Goal: Contribute content: Add original content to the website for others to see

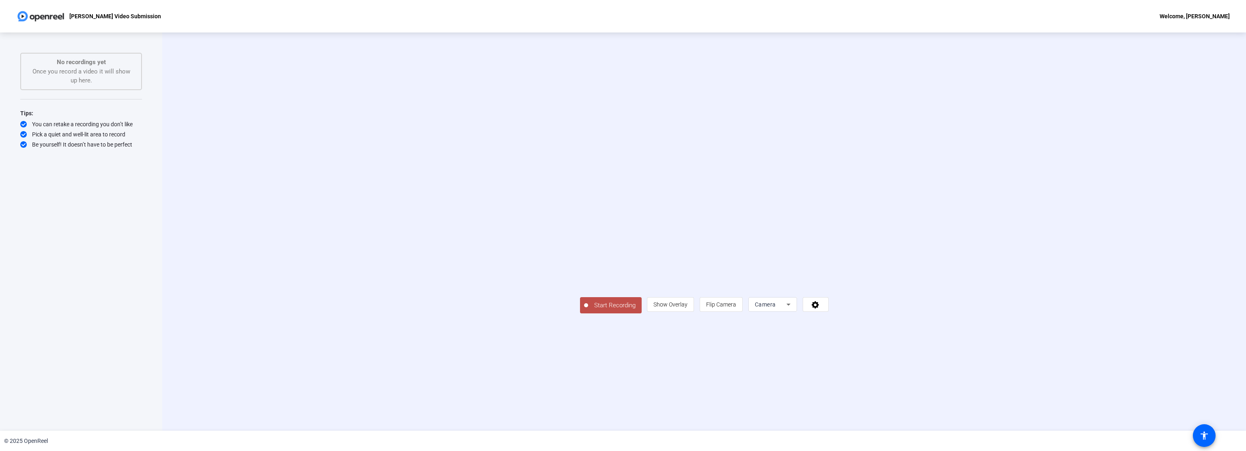
select select "content"
click at [787, 309] on div "Camera" at bounding box center [771, 304] width 32 height 10
click at [880, 364] on div at bounding box center [623, 225] width 1246 height 451
click at [794, 309] on icon "Page Menu" at bounding box center [789, 304] width 10 height 10
click at [979, 364] on div at bounding box center [623, 225] width 1246 height 451
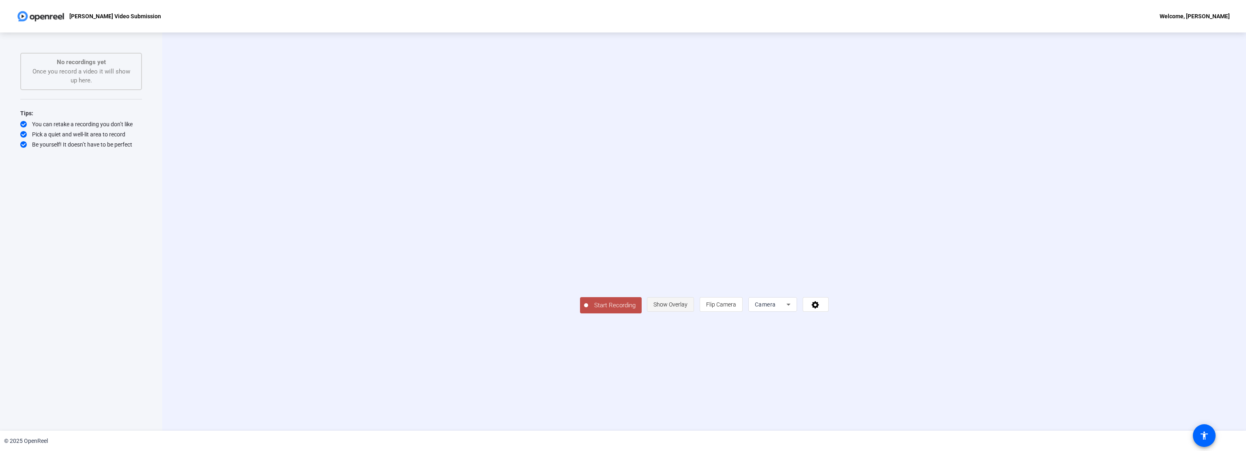
click at [688, 308] on span "Show Overlay" at bounding box center [671, 304] width 34 height 6
click at [686, 307] on span "Hide Overlay" at bounding box center [670, 303] width 31 height 6
click at [688, 308] on span "Show Overlay" at bounding box center [671, 304] width 34 height 6
click at [686, 311] on span "Hide Overlay" at bounding box center [670, 303] width 31 height 15
click at [736, 308] on span "Flip Camera" at bounding box center [721, 304] width 30 height 6
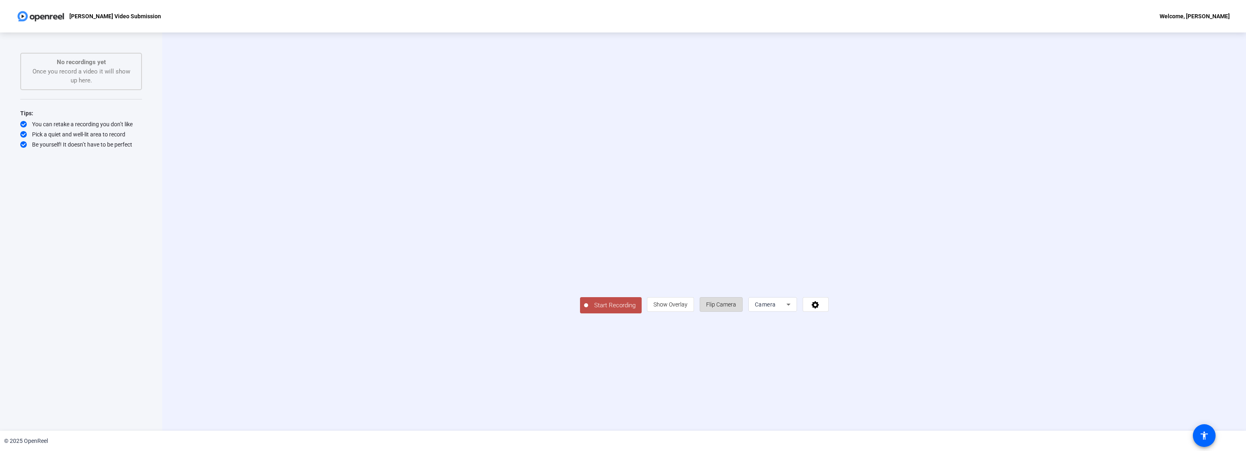
click at [736, 308] on span "Flip Camera" at bounding box center [721, 304] width 30 height 6
click at [686, 307] on span "Hide Overlay" at bounding box center [670, 303] width 31 height 6
click at [588, 310] on span "Start Recording" at bounding box center [615, 305] width 54 height 9
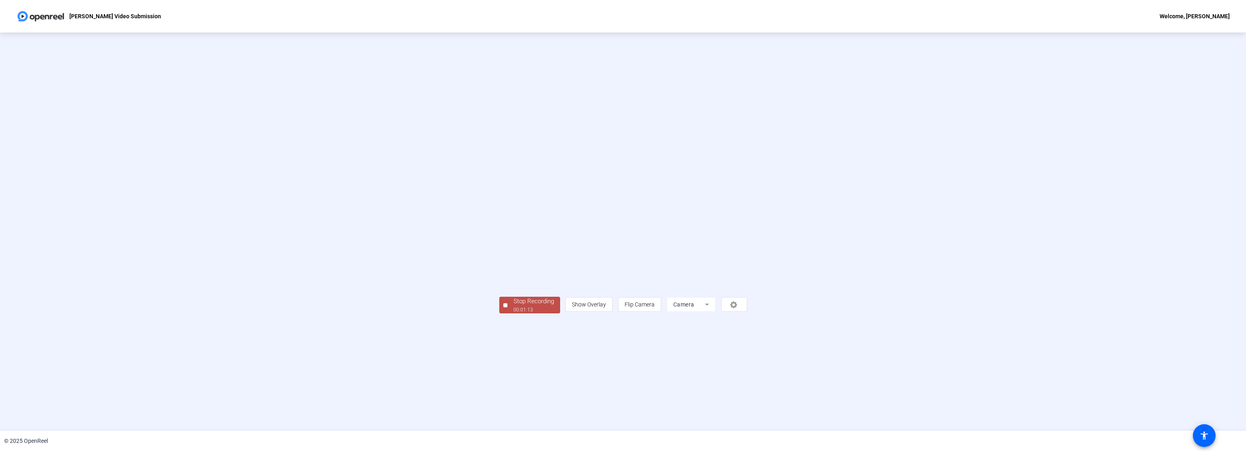
click at [514, 306] on div "Stop Recording" at bounding box center [534, 301] width 41 height 9
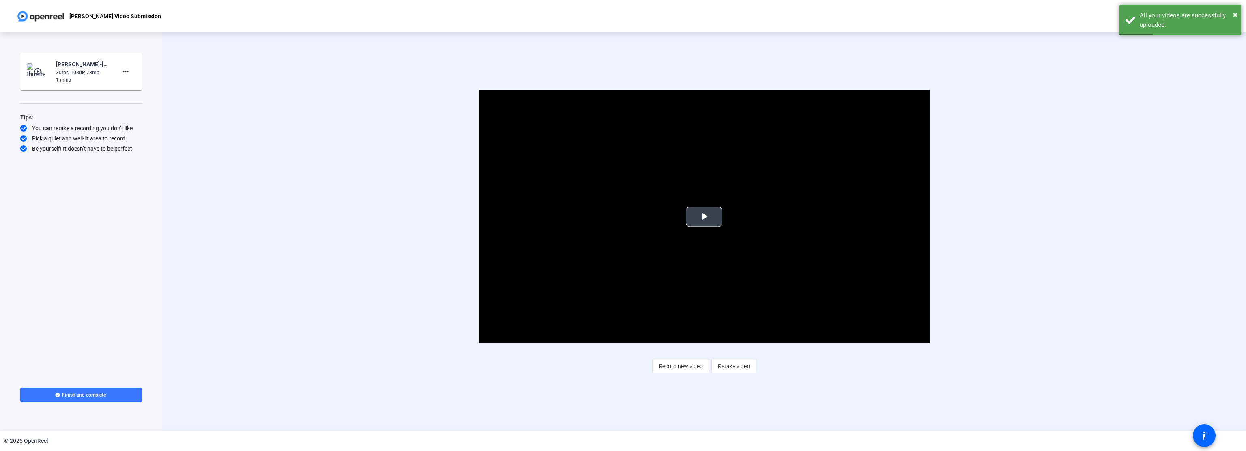
click at [704, 217] on span "Video Player" at bounding box center [704, 217] width 0 height 0
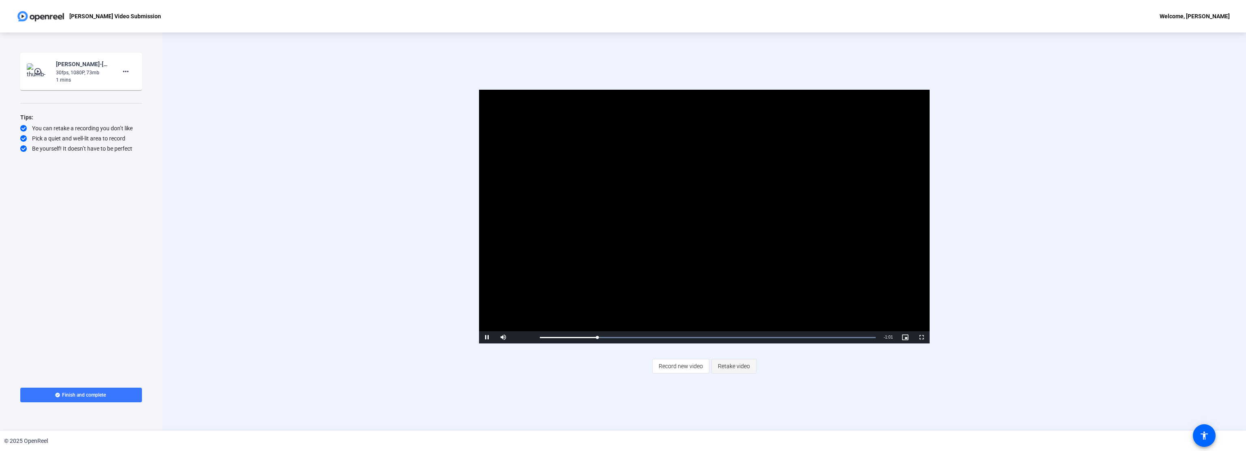
click at [747, 366] on span "Retake video" at bounding box center [734, 365] width 32 height 15
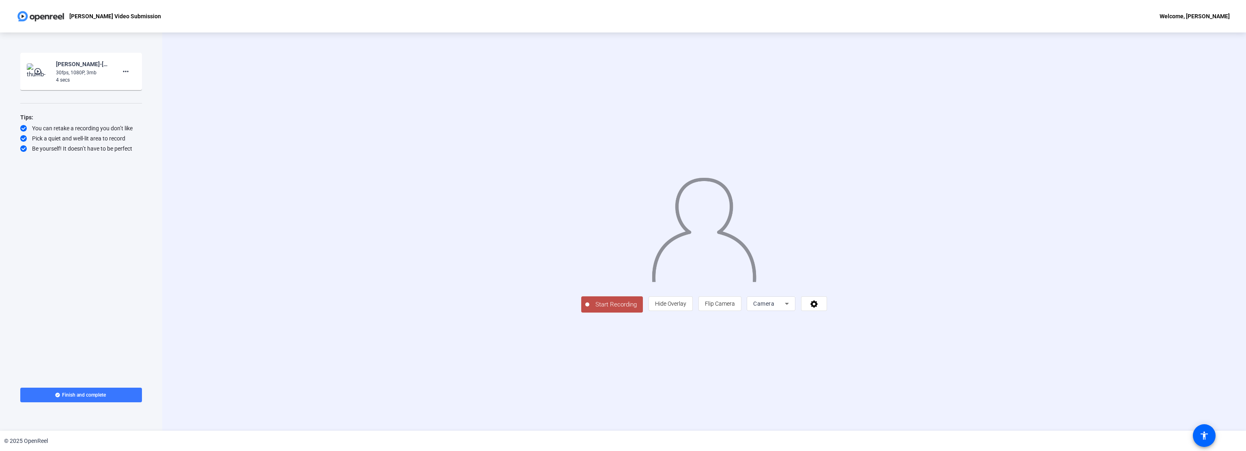
click at [792, 308] on icon at bounding box center [787, 304] width 10 height 10
click at [890, 362] on div at bounding box center [623, 225] width 1246 height 451
click at [827, 313] on span at bounding box center [814, 303] width 25 height 19
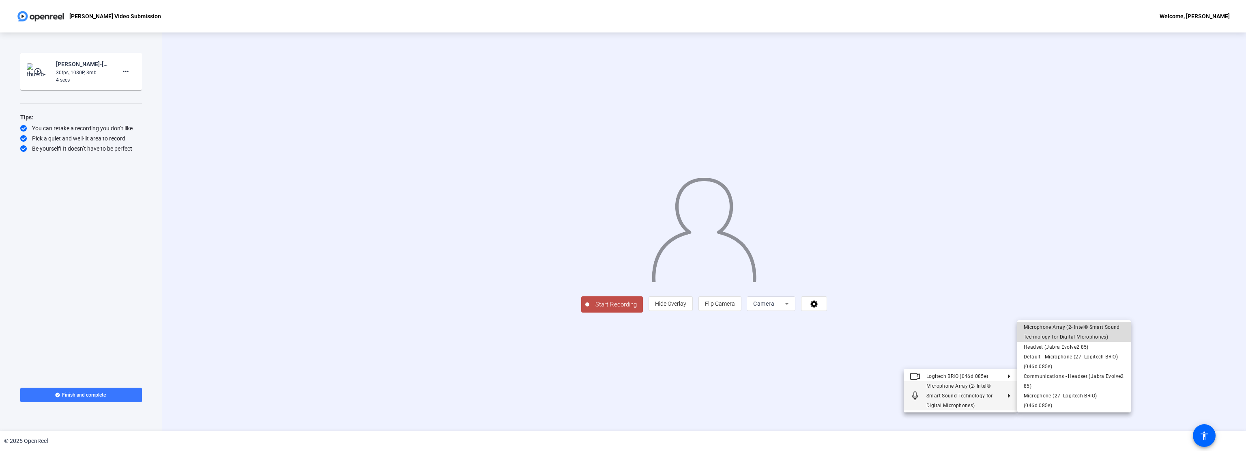
click at [1067, 326] on span "Microphone Array (2- Intel® Smart Sound Technology for Digital Microphones)" at bounding box center [1072, 331] width 96 height 15
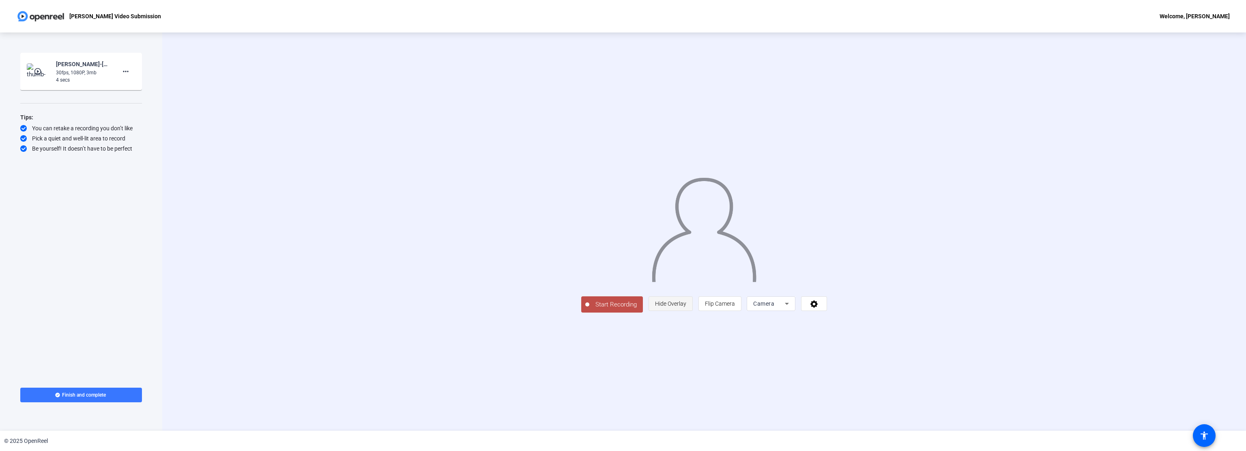
click at [686, 307] on span "Hide Overlay" at bounding box center [670, 303] width 31 height 6
click at [588, 310] on span "Start Recording" at bounding box center [615, 305] width 54 height 9
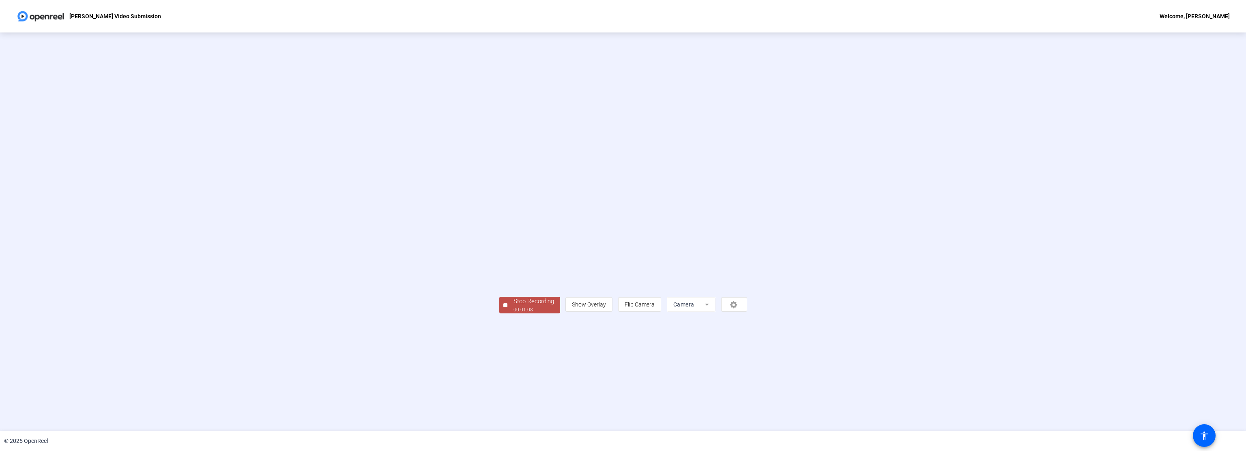
click at [514, 313] on div "00:01:08" at bounding box center [534, 309] width 41 height 7
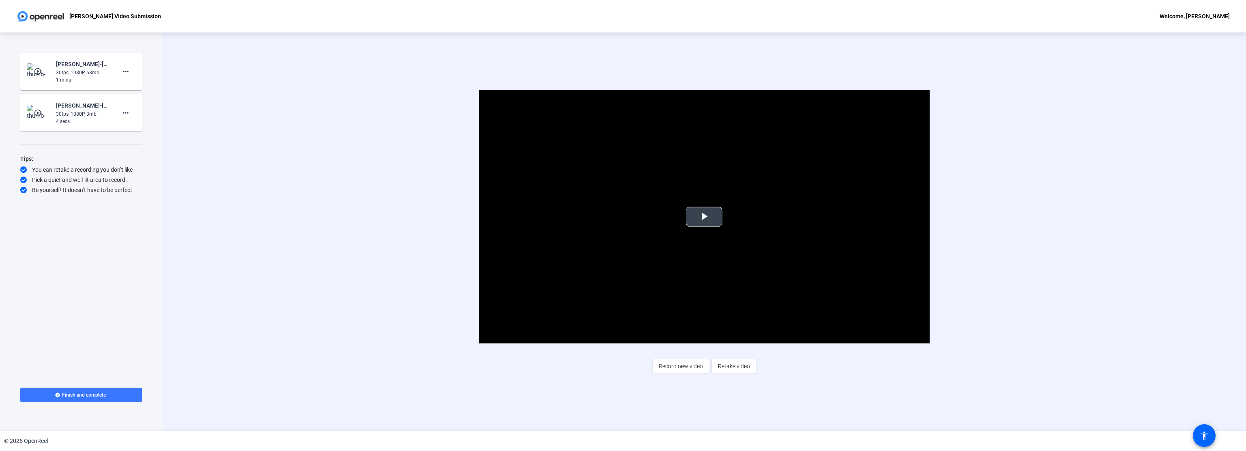
click at [704, 217] on span "Video Player" at bounding box center [704, 217] width 0 height 0
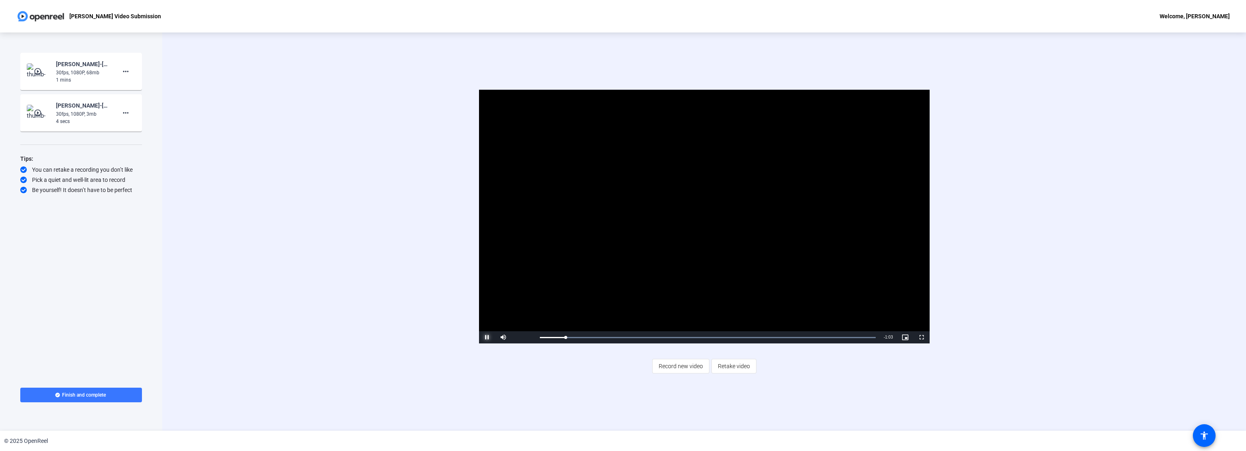
click at [482, 337] on span "Video Player" at bounding box center [487, 337] width 16 height 0
click at [37, 70] on mat-icon "play_circle_outline" at bounding box center [39, 71] width 10 height 8
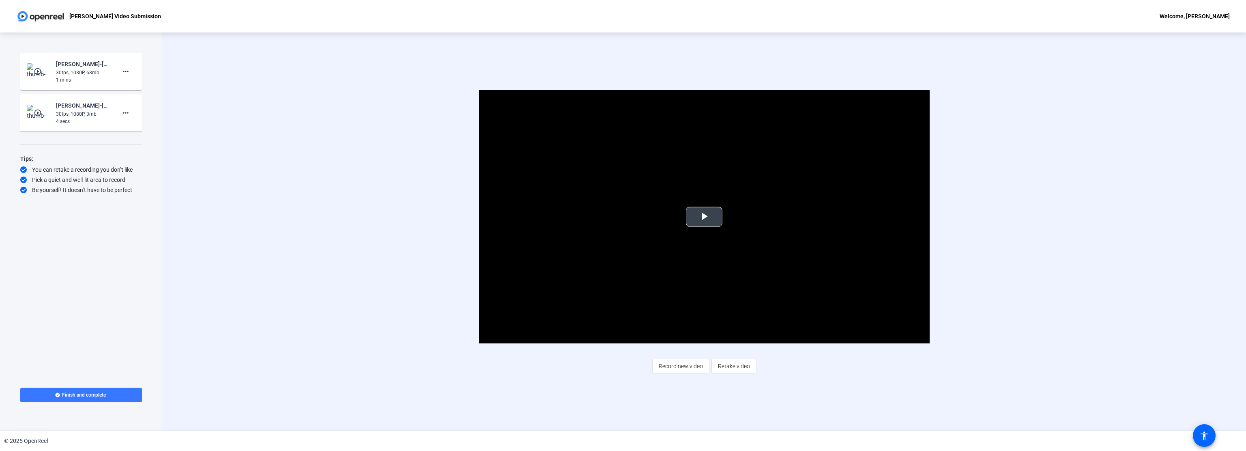
click at [704, 217] on span "Video Player" at bounding box center [704, 217] width 0 height 0
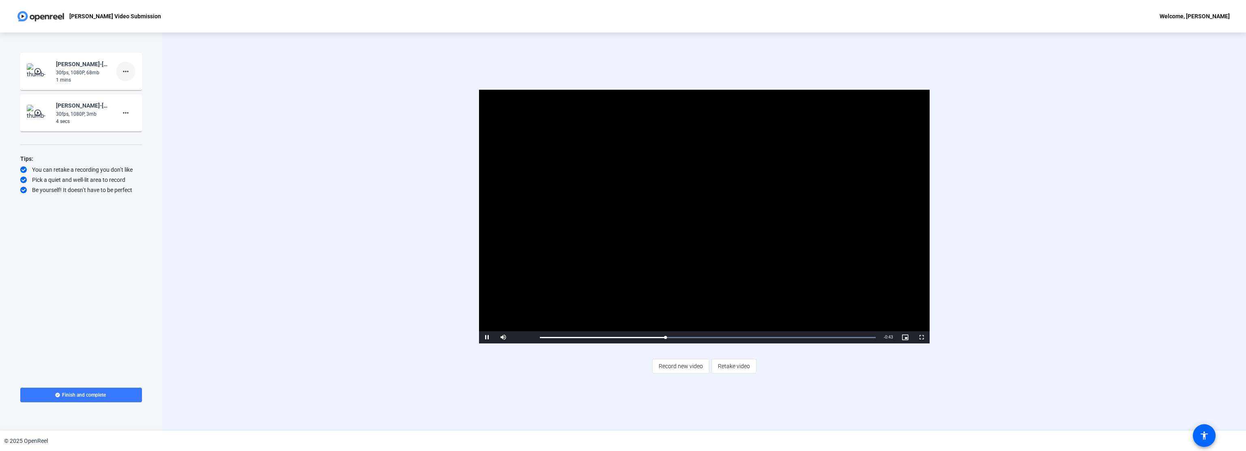
click at [125, 71] on mat-icon "more_horiz" at bounding box center [126, 72] width 10 height 10
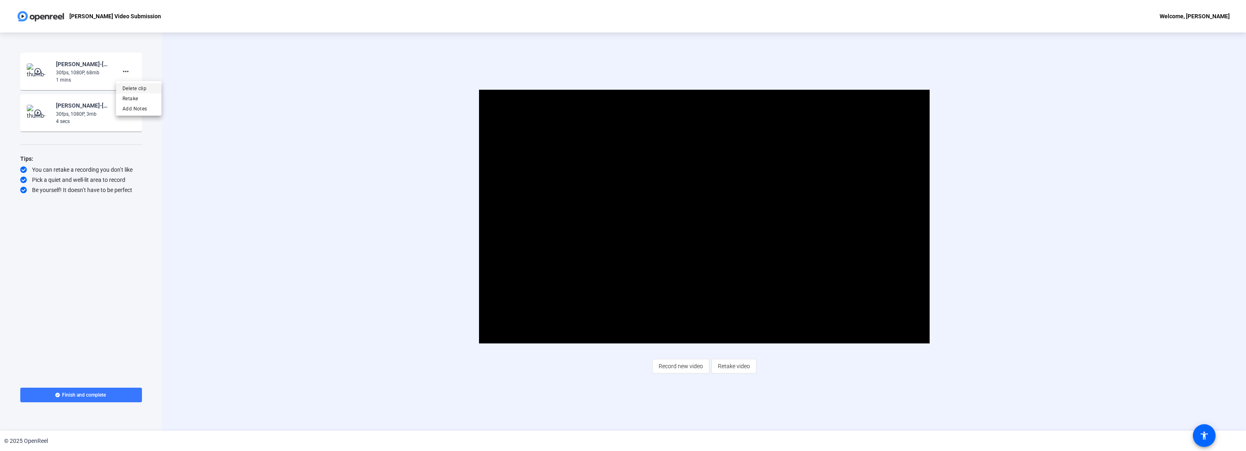
click at [133, 86] on span "Delete clip" at bounding box center [139, 89] width 32 height 10
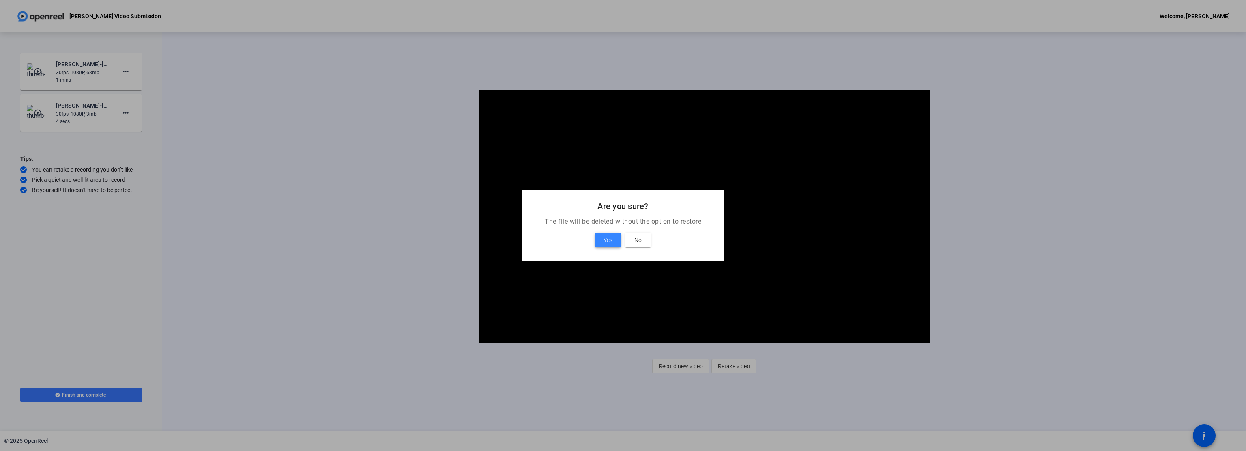
click at [604, 239] on span "Yes" at bounding box center [608, 240] width 9 height 10
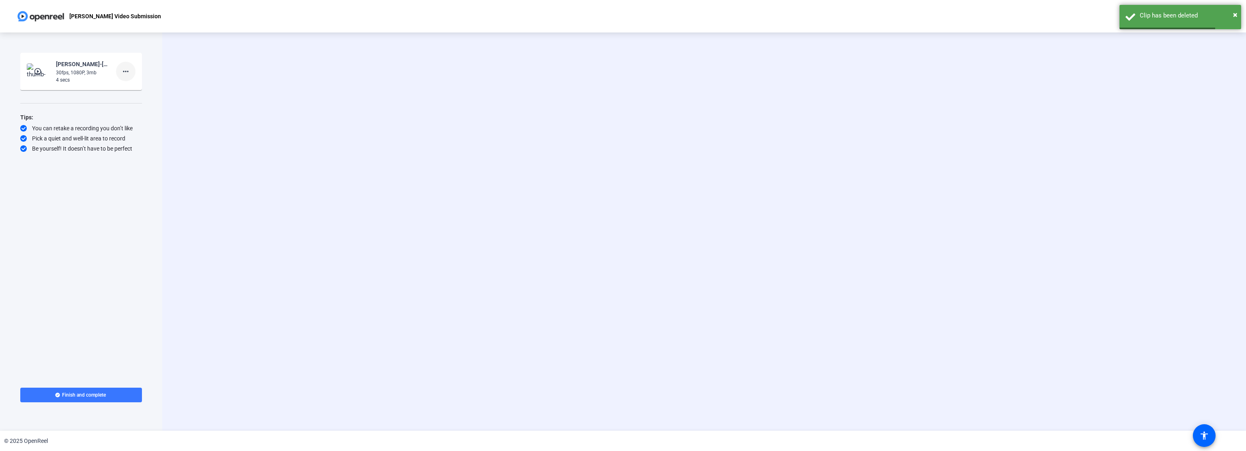
click at [125, 69] on mat-icon "more_horiz" at bounding box center [126, 72] width 10 height 10
click at [139, 88] on span "Delete clip" at bounding box center [139, 89] width 32 height 10
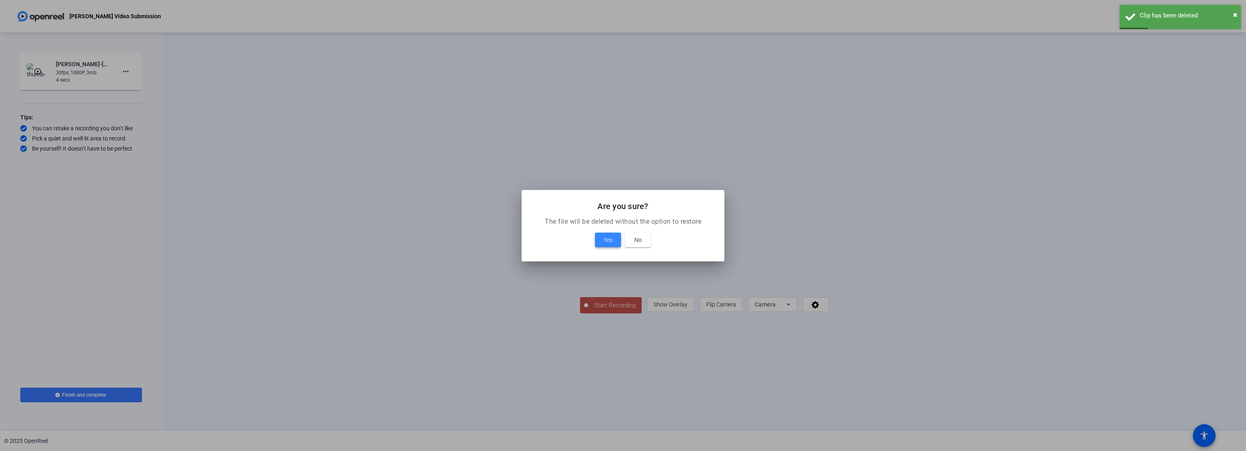
click at [612, 238] on span "Yes" at bounding box center [608, 240] width 9 height 10
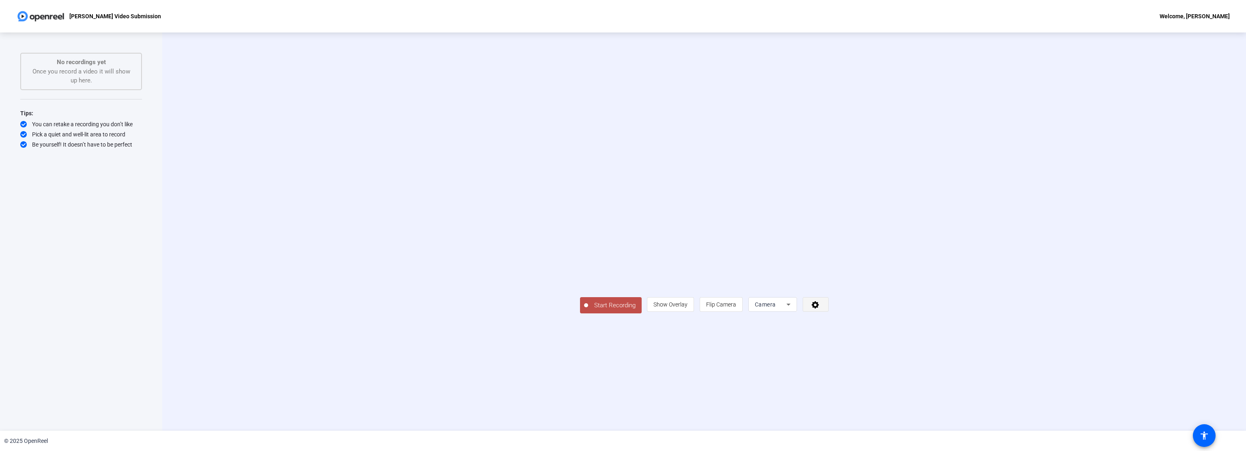
click at [820, 308] on icon at bounding box center [815, 304] width 9 height 8
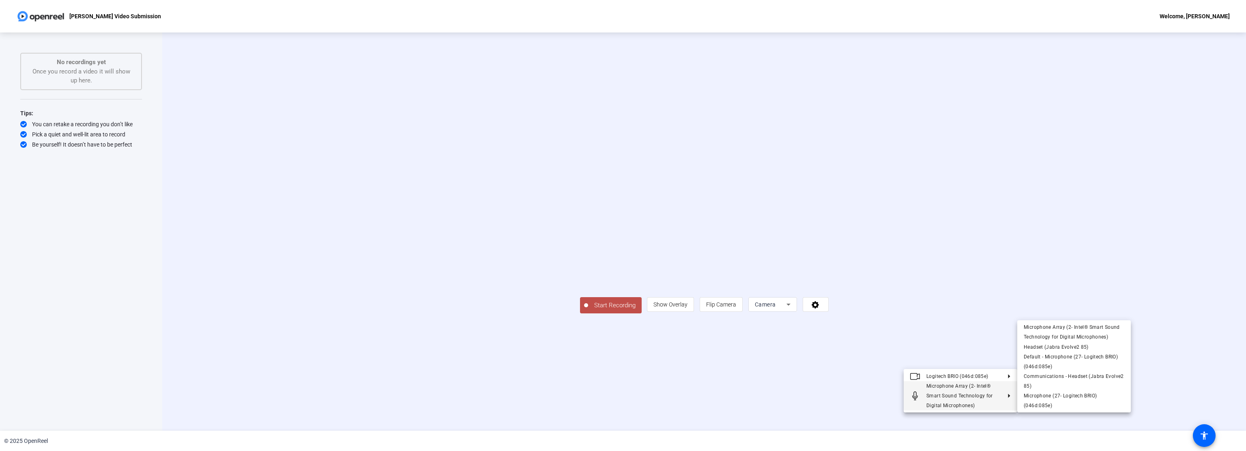
click at [1030, 240] on div at bounding box center [623, 225] width 1246 height 451
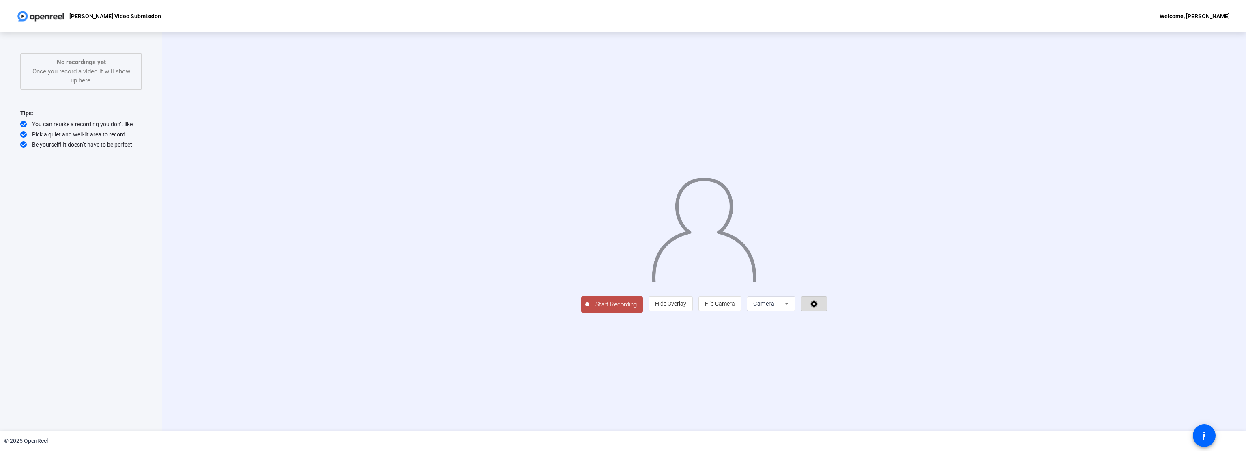
click at [819, 308] on icon at bounding box center [814, 303] width 9 height 8
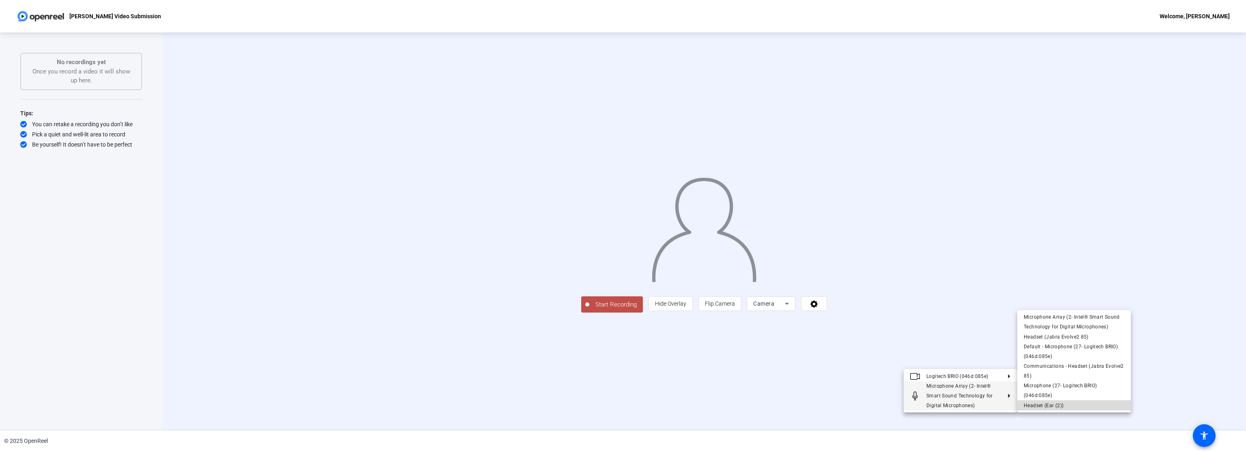
click at [1028, 406] on span "Headset (Ear (2))" at bounding box center [1044, 405] width 40 height 6
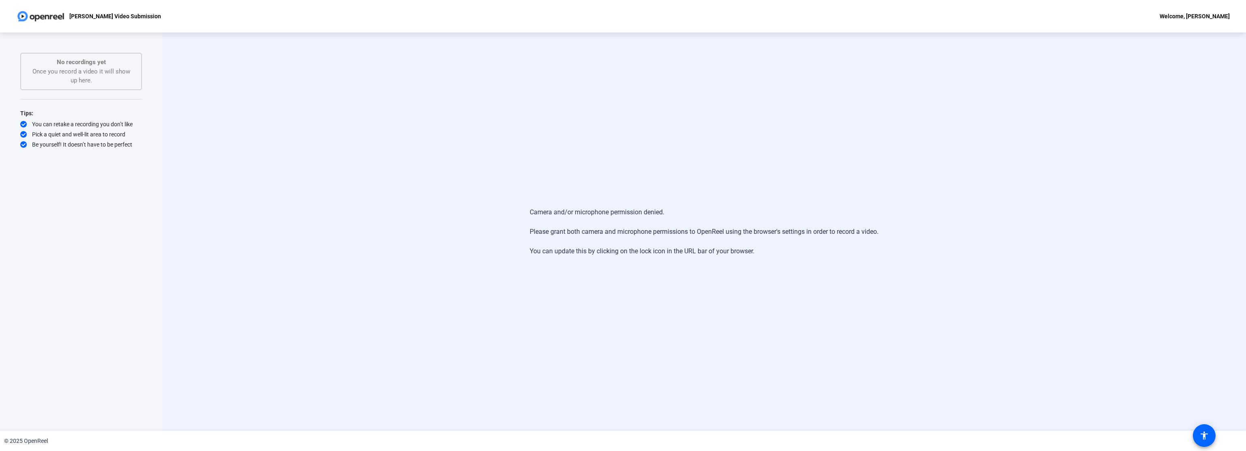
click at [343, 118] on div "Camera and/or microphone permission denied. Please grant both camera and microp…" at bounding box center [704, 231] width 1084 height 398
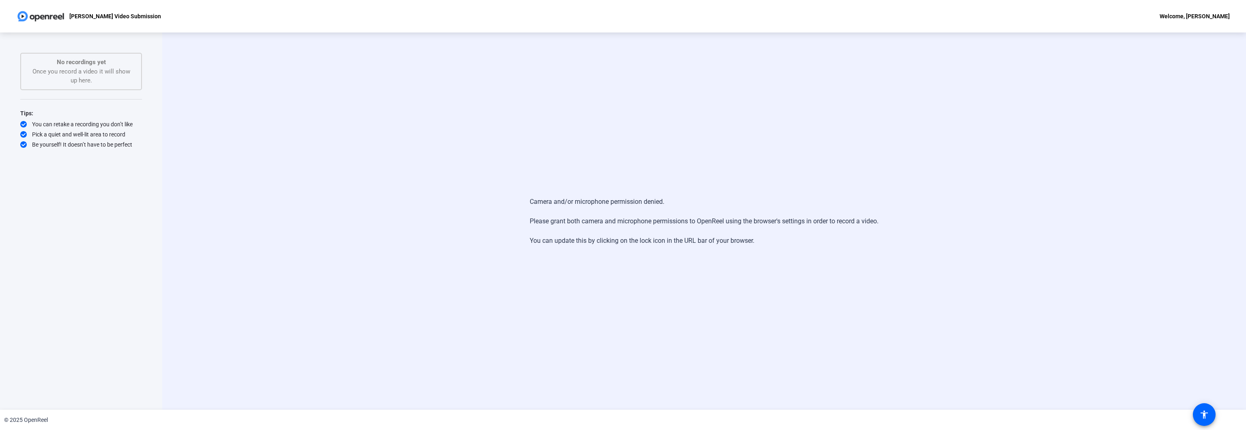
click at [308, 110] on div "Camera and/or microphone permission denied. Please grant both camera and microp…" at bounding box center [704, 220] width 1084 height 377
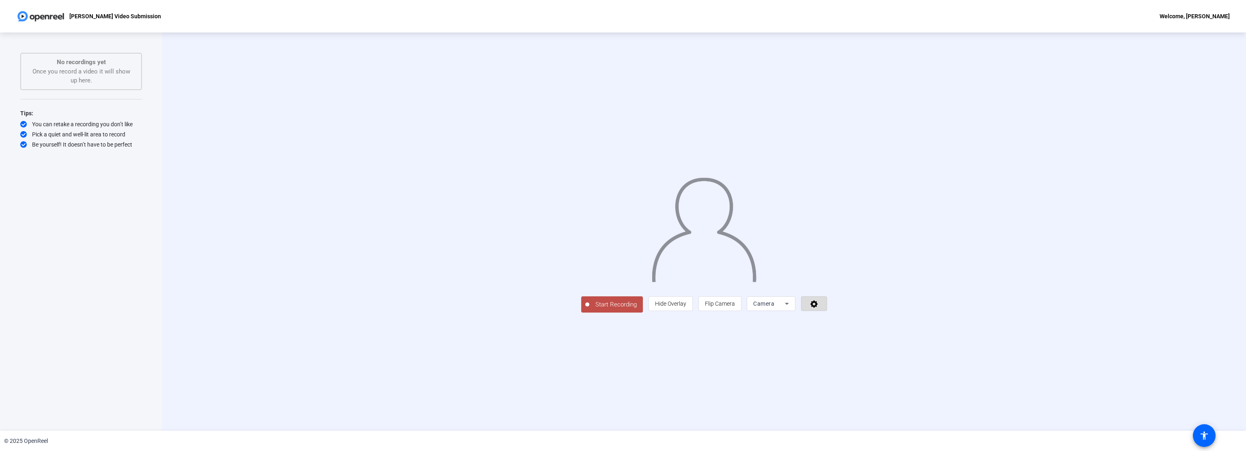
click at [819, 308] on icon at bounding box center [814, 303] width 9 height 8
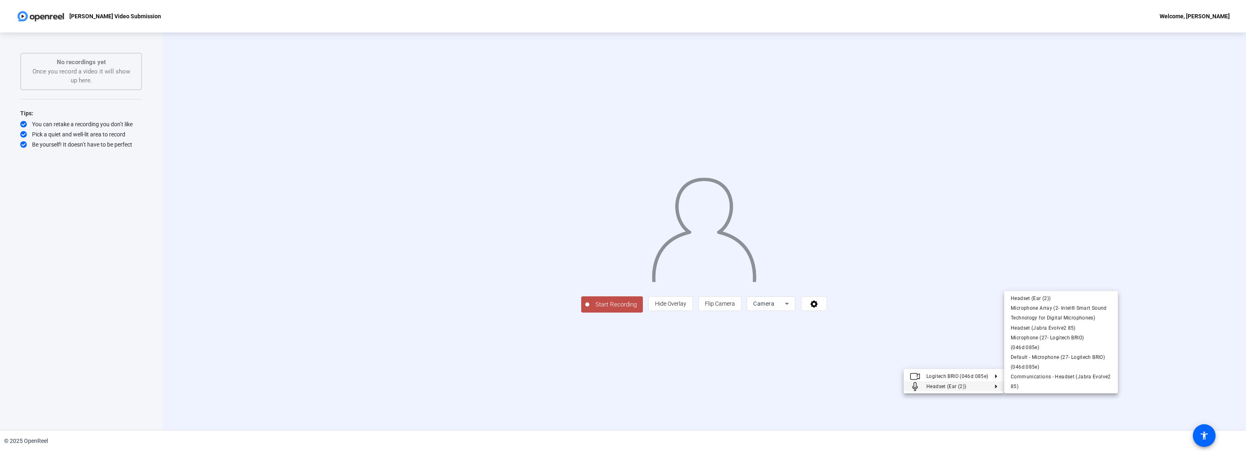
click at [858, 405] on div at bounding box center [623, 225] width 1246 height 451
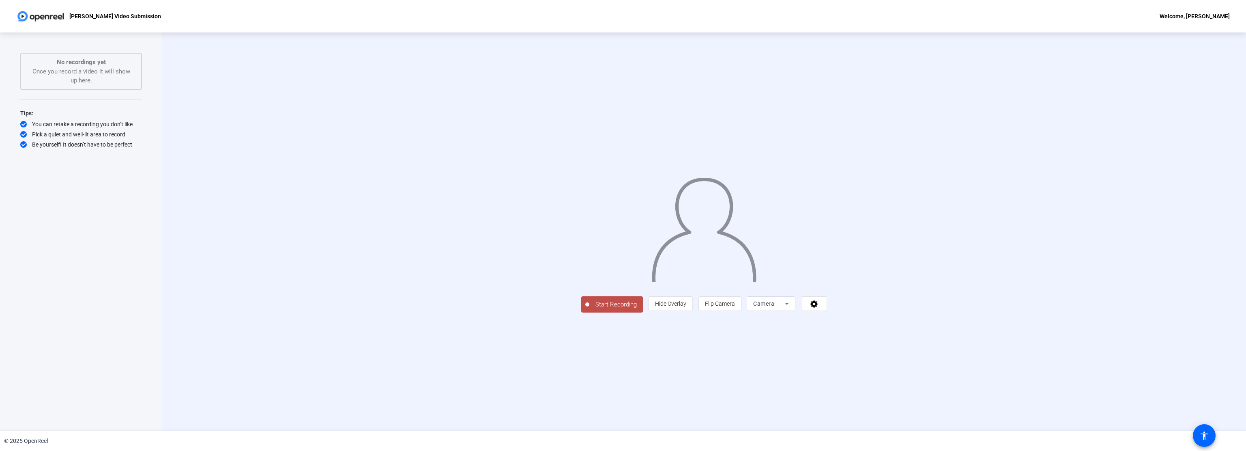
click at [589, 309] on span "Start Recording" at bounding box center [616, 304] width 54 height 9
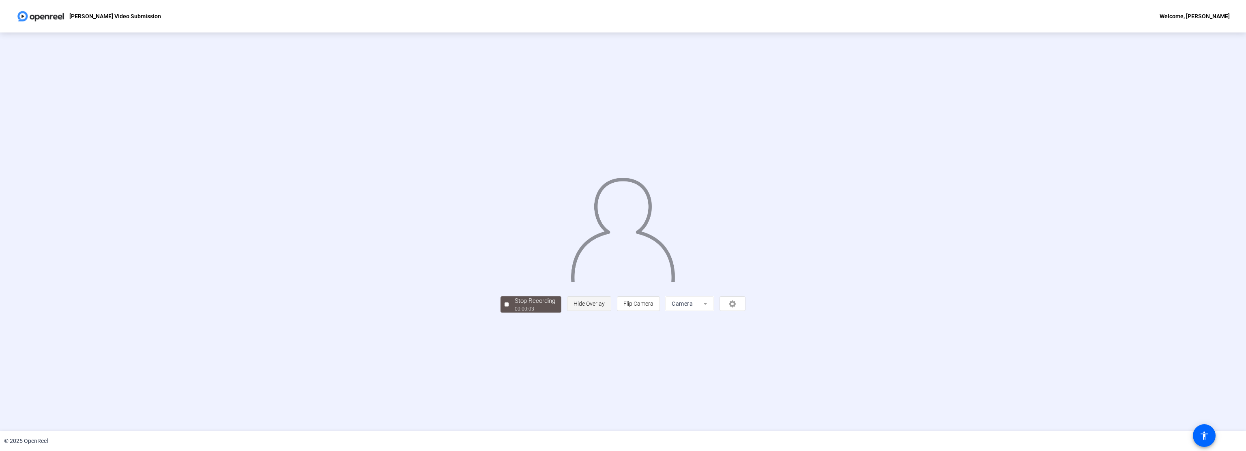
click at [605, 307] on span "Hide Overlay" at bounding box center [589, 303] width 31 height 6
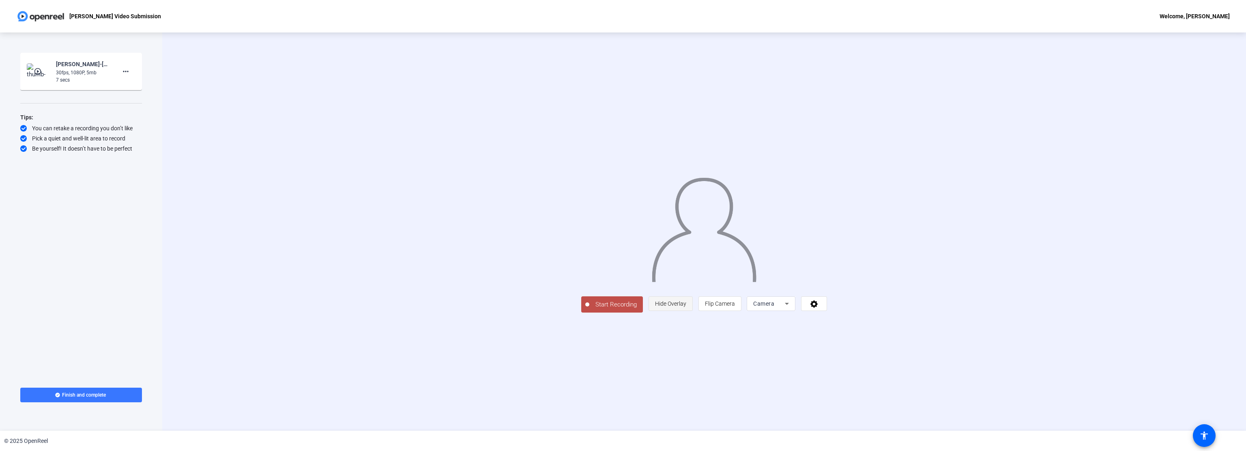
click at [686, 307] on span "Hide Overlay" at bounding box center [670, 303] width 31 height 6
click at [820, 308] on icon at bounding box center [815, 304] width 9 height 8
click at [1017, 315] on div at bounding box center [623, 225] width 1246 height 451
click at [125, 73] on mat-icon "more_horiz" at bounding box center [126, 72] width 10 height 10
click at [328, 144] on div at bounding box center [623, 225] width 1246 height 451
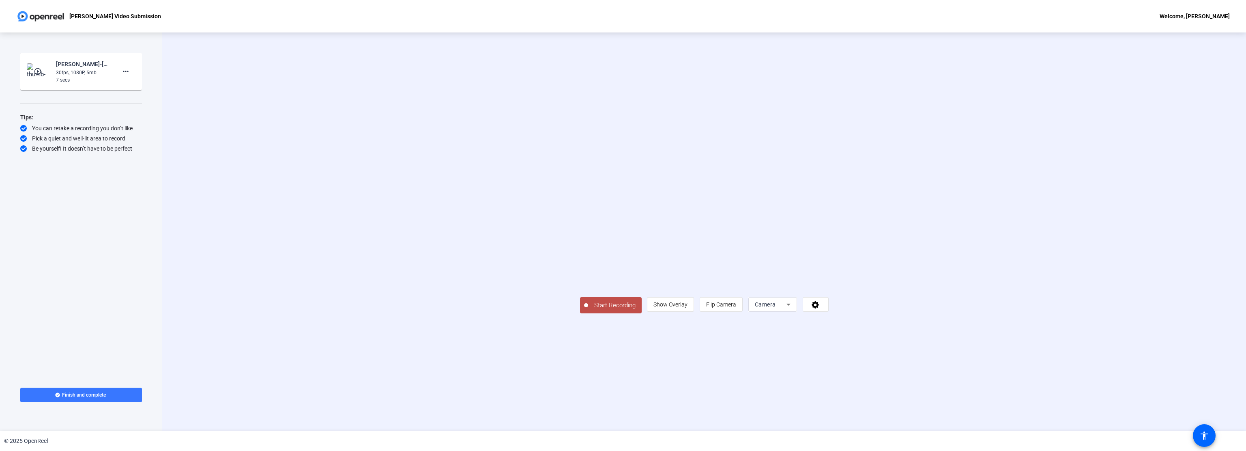
click at [588, 310] on span "Start Recording" at bounding box center [615, 305] width 54 height 9
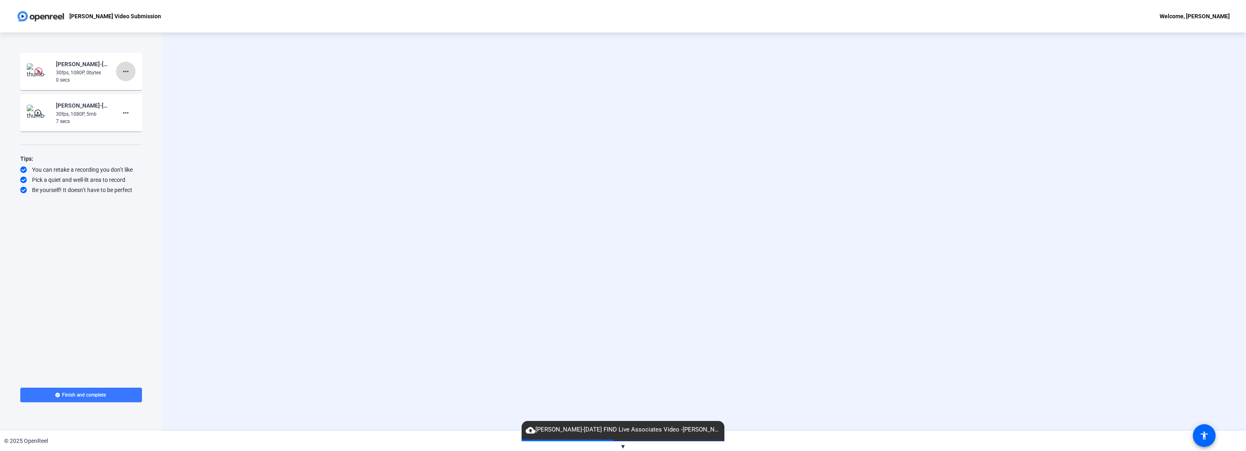
click at [127, 70] on mat-icon "more_horiz" at bounding box center [126, 72] width 10 height 10
click at [132, 88] on span "Delete clip" at bounding box center [139, 89] width 32 height 10
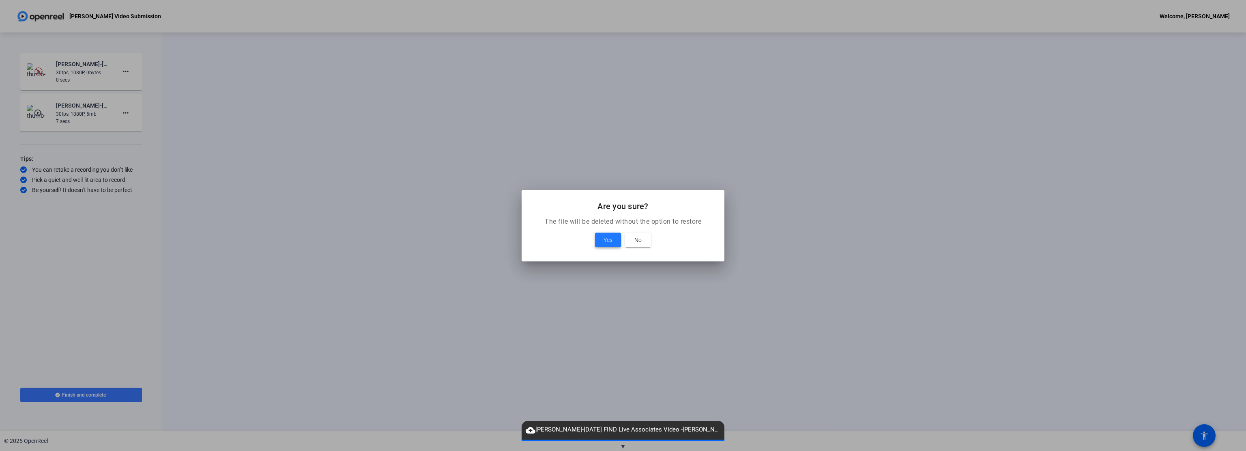
click at [605, 239] on span "Yes" at bounding box center [608, 240] width 9 height 10
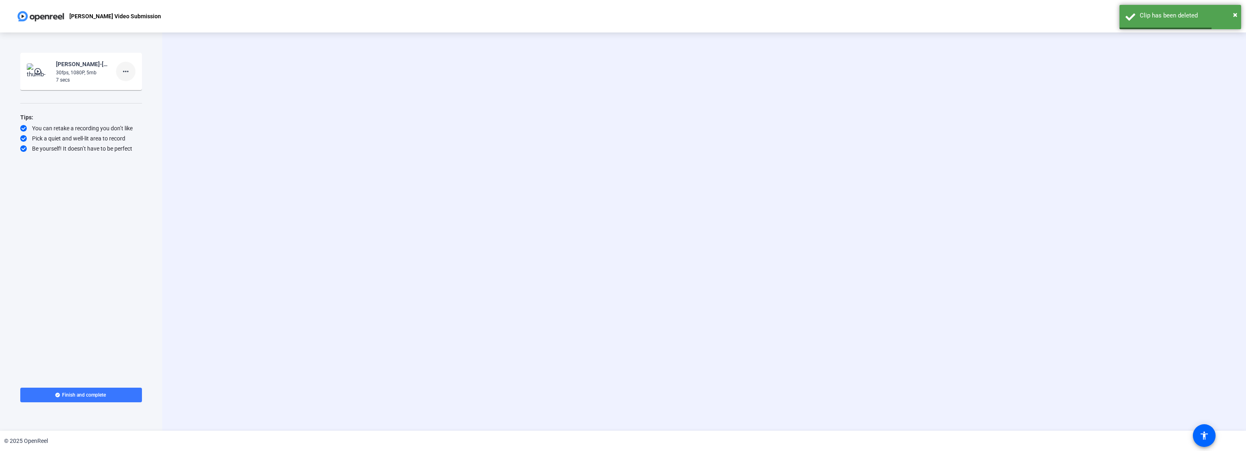
click at [125, 71] on mat-icon "more_horiz" at bounding box center [126, 72] width 10 height 10
click at [135, 89] on span "Delete clip" at bounding box center [139, 89] width 32 height 10
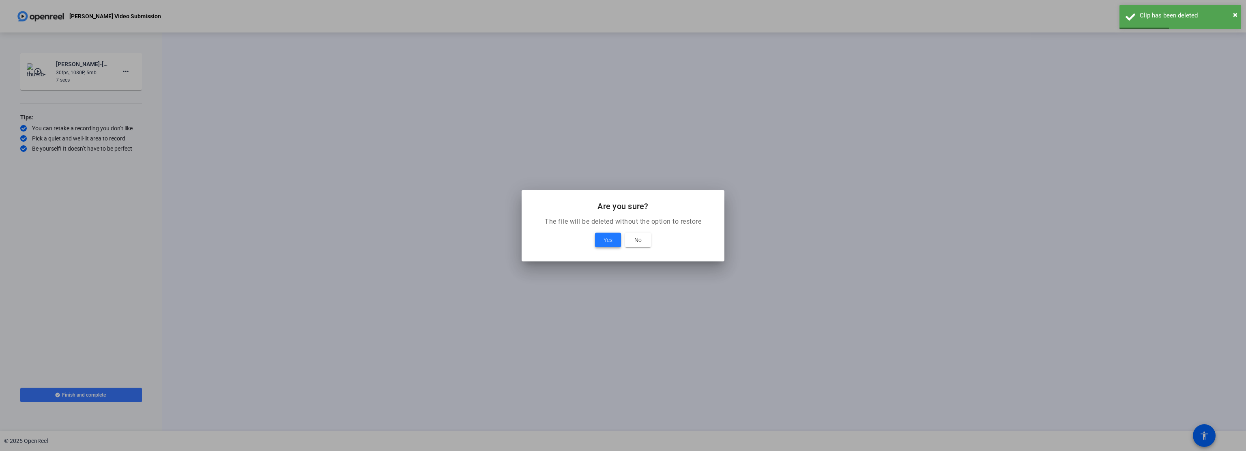
click at [604, 241] on span "Yes" at bounding box center [608, 240] width 9 height 10
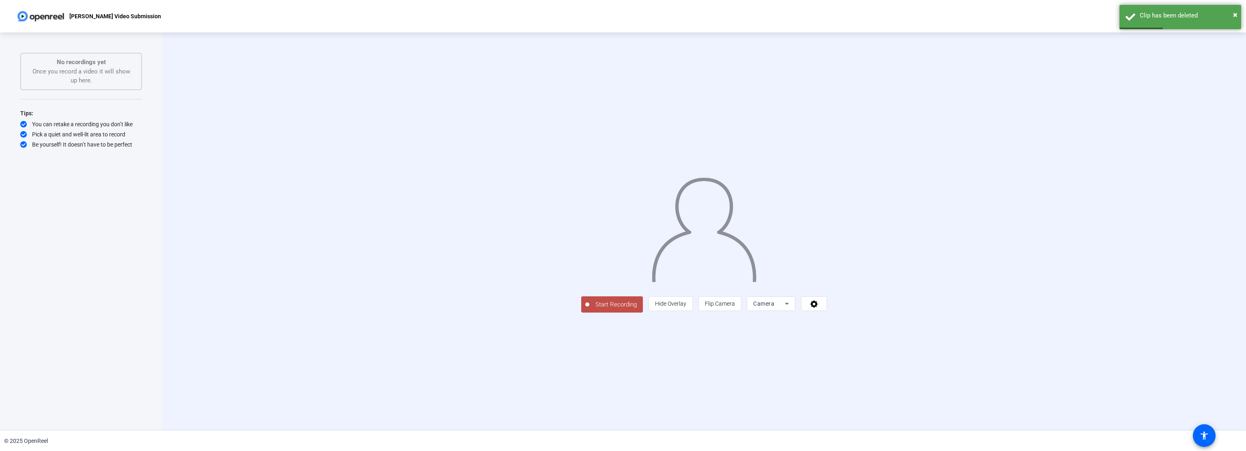
click at [589, 309] on span "Start Recording" at bounding box center [616, 304] width 54 height 9
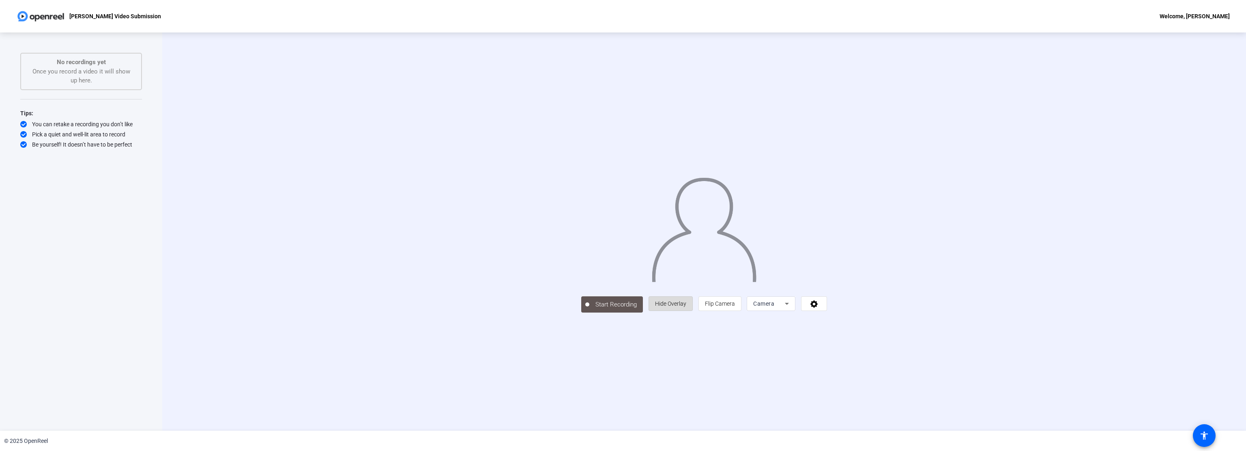
click at [686, 307] on span "Hide Overlay" at bounding box center [670, 303] width 31 height 6
click at [341, 151] on div "Start Recording person Hide Overlay flip Flip Camera Camera" at bounding box center [703, 232] width 921 height 162
click at [686, 307] on span "Hide Overlay" at bounding box center [670, 303] width 31 height 6
click at [588, 310] on span "Start Recording" at bounding box center [615, 305] width 54 height 9
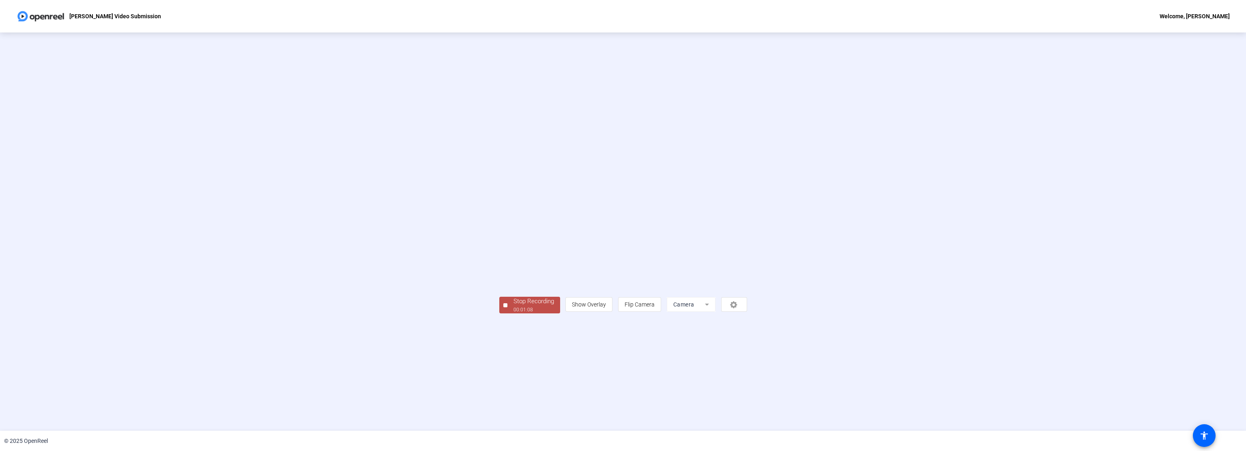
click at [514, 306] on div "Stop Recording" at bounding box center [534, 301] width 41 height 9
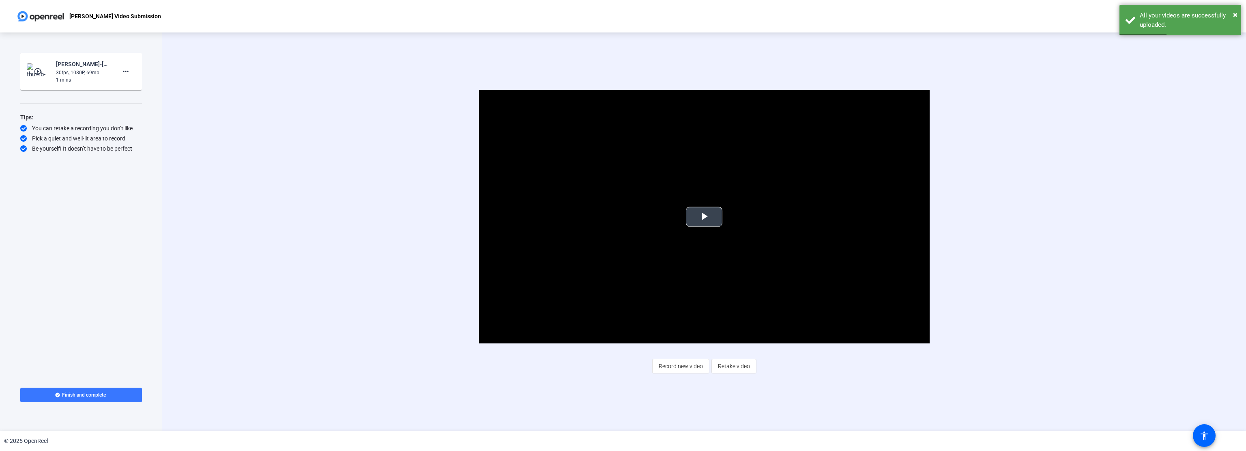
click at [704, 217] on span "Video Player" at bounding box center [704, 217] width 0 height 0
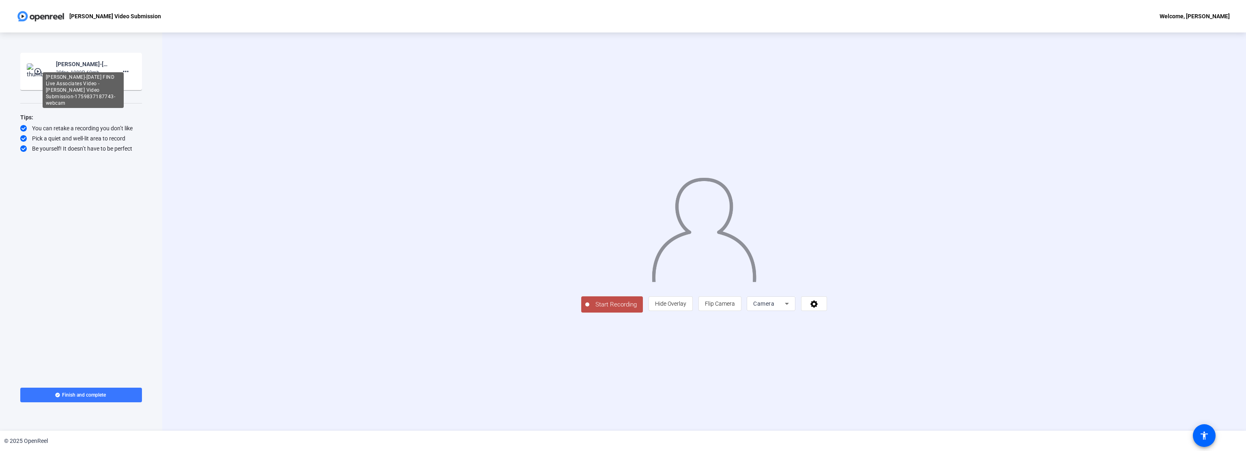
click at [64, 66] on div "[PERSON_NAME]-[DATE] FIND Live Associates Video -[PERSON_NAME] Video Submission…" at bounding box center [83, 64] width 54 height 10
click at [39, 71] on mat-icon "play_circle_outline" at bounding box center [39, 71] width 10 height 8
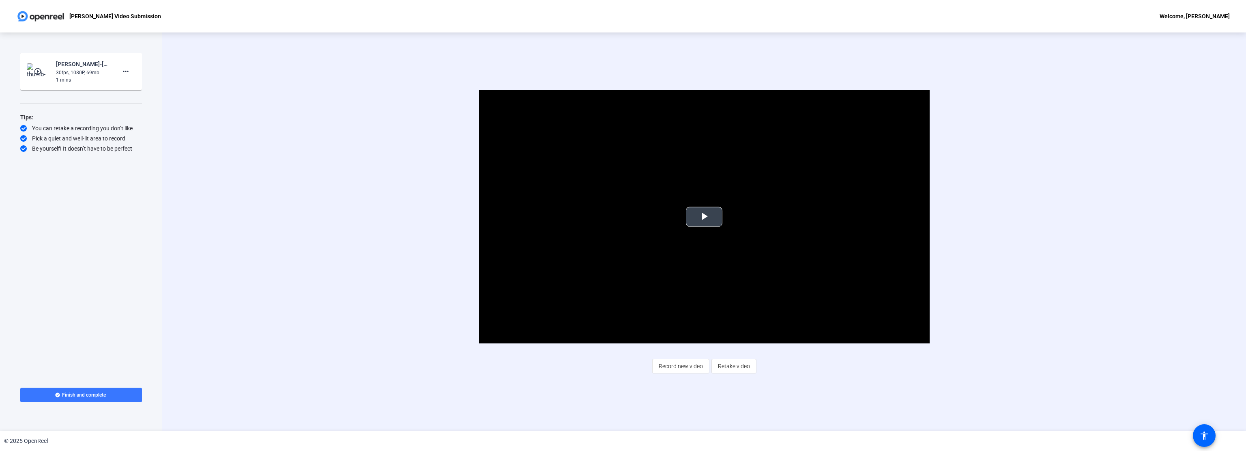
click at [704, 217] on span "Video Player" at bounding box center [704, 217] width 0 height 0
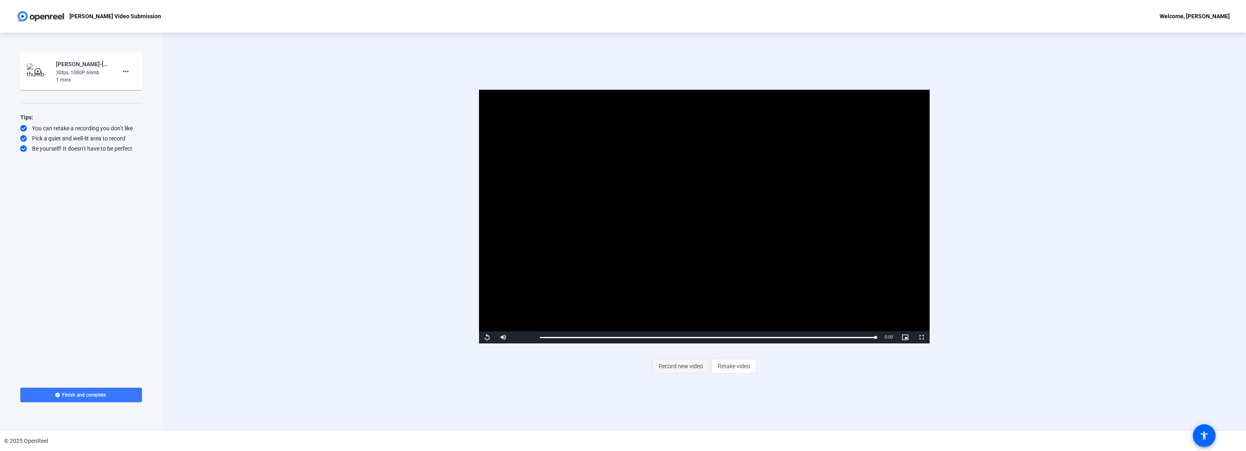
click at [673, 366] on span "Record new video" at bounding box center [681, 365] width 44 height 15
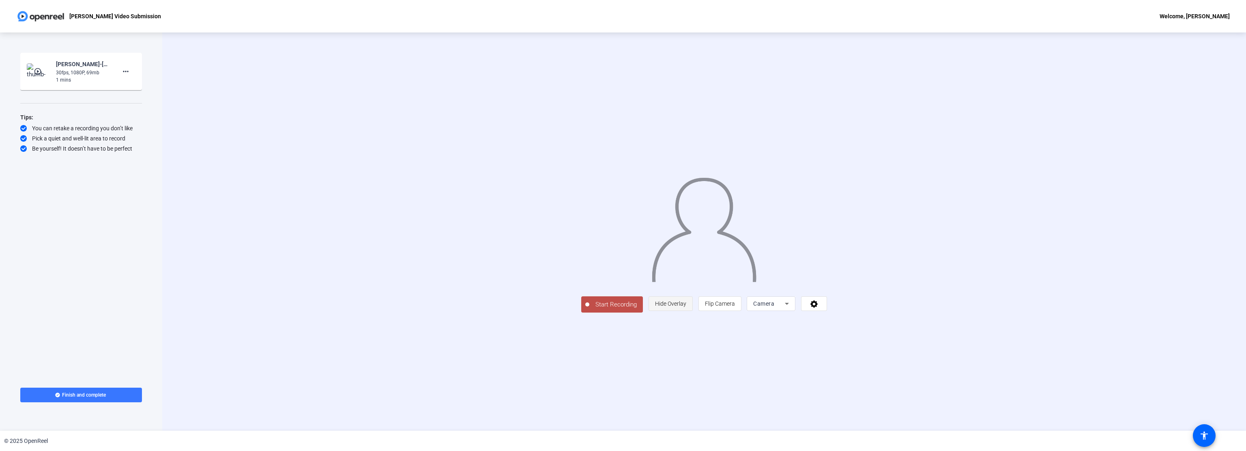
click at [686, 307] on span "Hide Overlay" at bounding box center [670, 303] width 31 height 6
click at [588, 310] on span "Start Recording" at bounding box center [615, 305] width 54 height 9
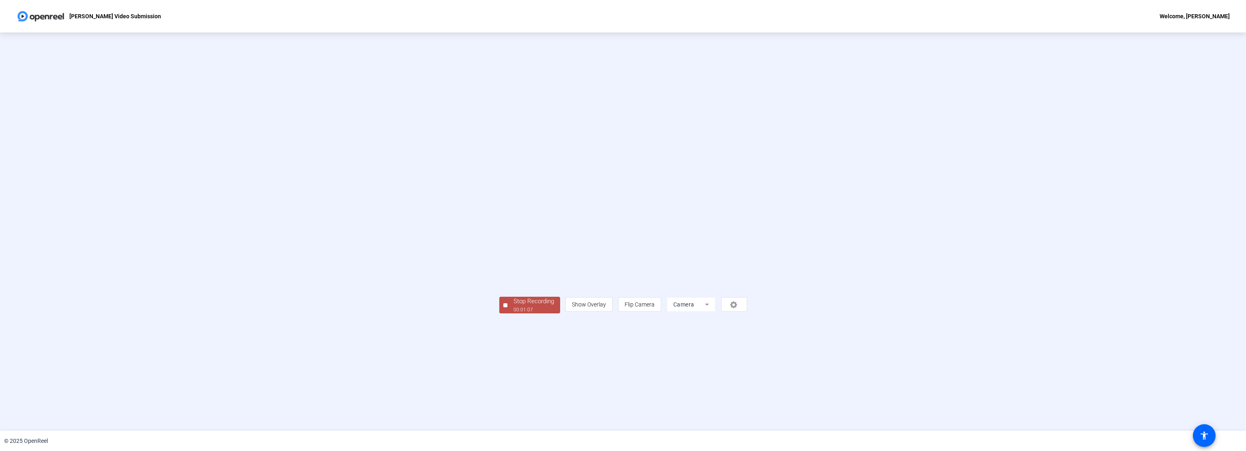
click at [514, 306] on div "Stop Recording" at bounding box center [534, 301] width 41 height 9
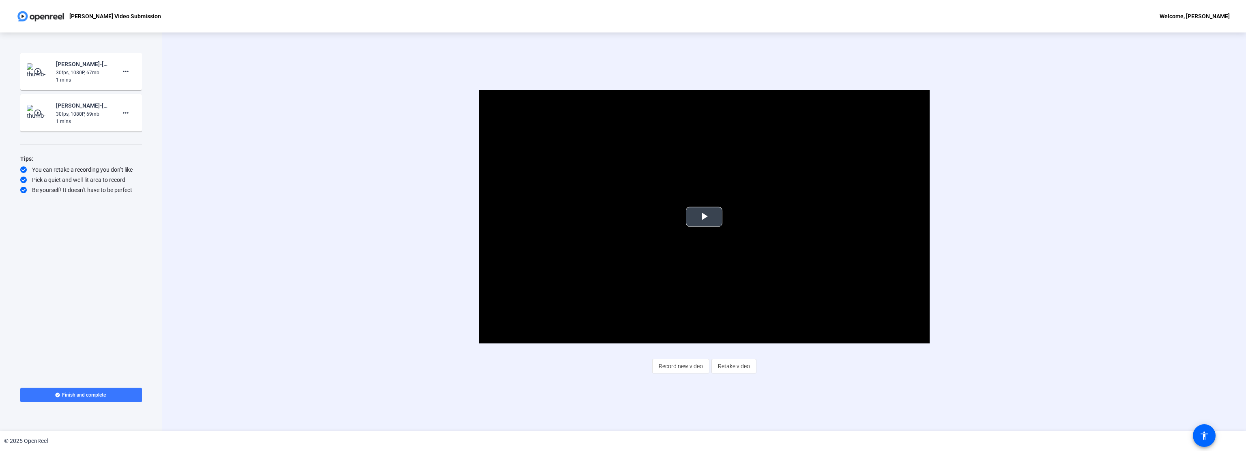
click at [704, 217] on span "Video Player" at bounding box center [704, 217] width 0 height 0
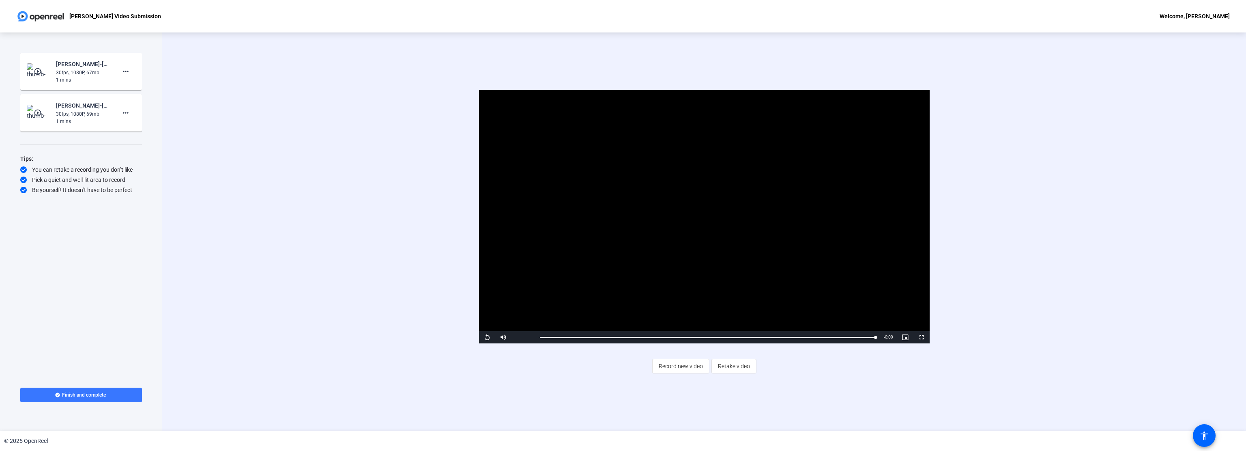
click at [36, 70] on mat-icon "play_circle_outline" at bounding box center [39, 71] width 10 height 8
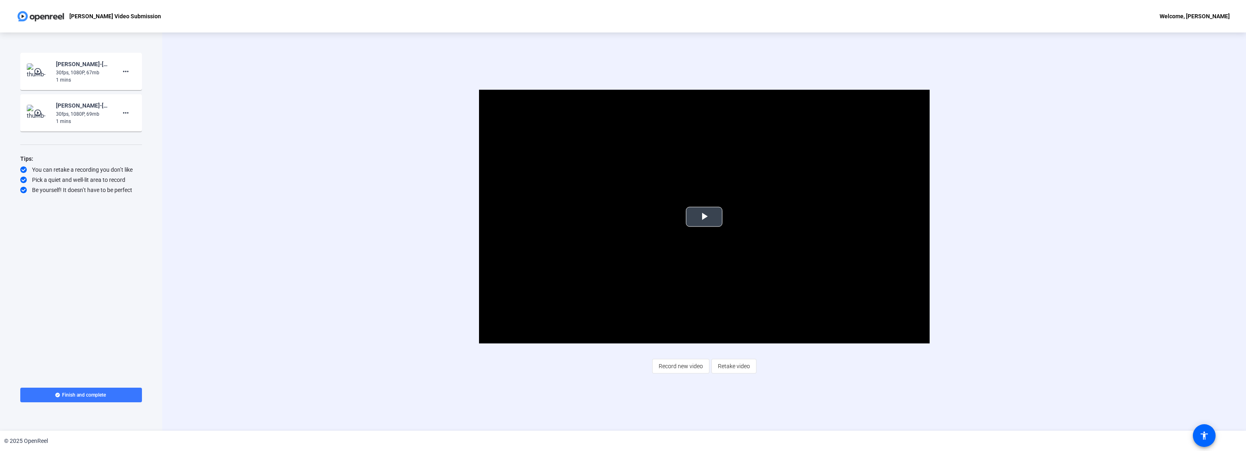
click at [704, 217] on span "Video Player" at bounding box center [704, 217] width 0 height 0
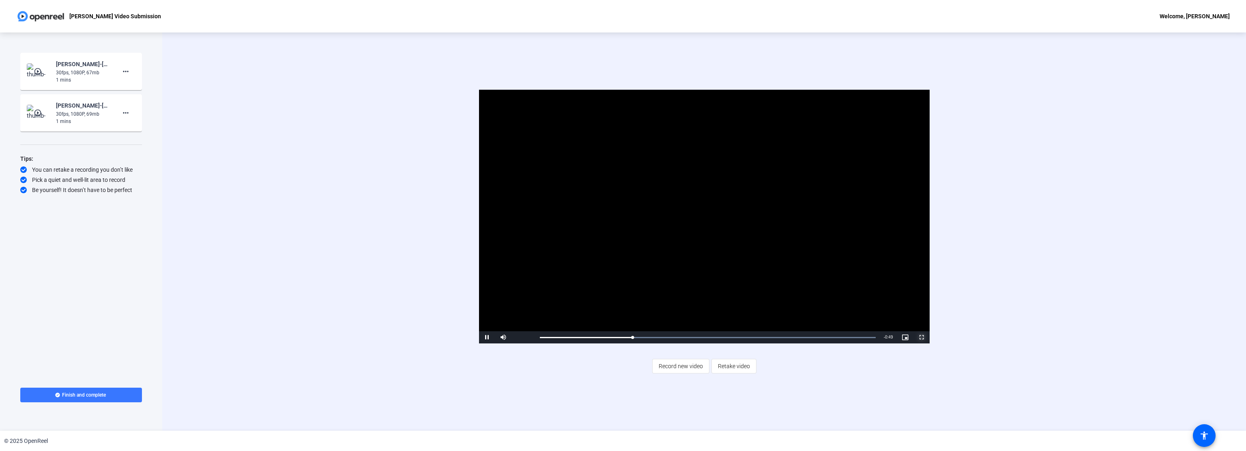
click at [923, 337] on span "Video Player" at bounding box center [922, 337] width 16 height 0
click at [688, 367] on span "Record new video" at bounding box center [681, 365] width 44 height 15
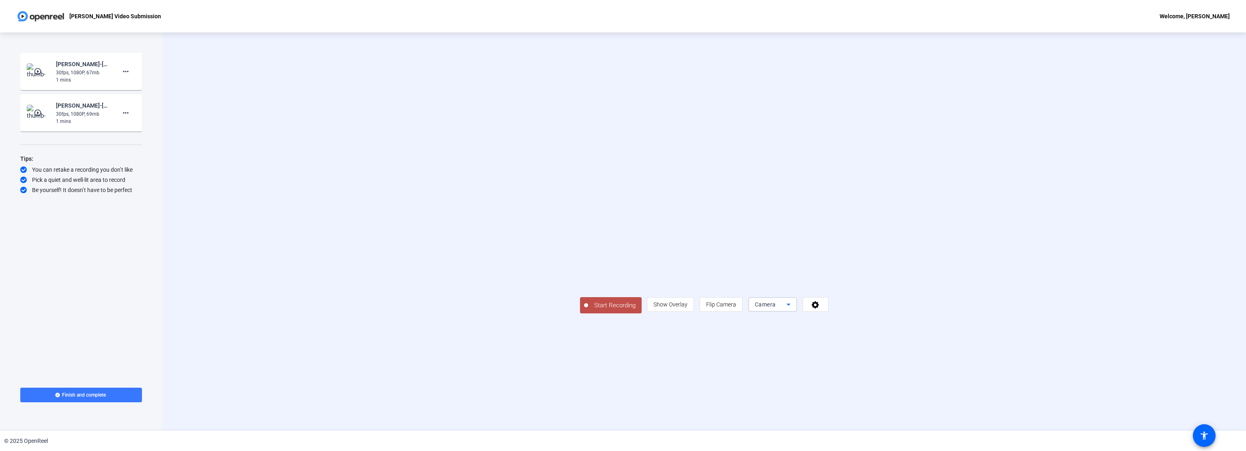
click at [794, 309] on icon at bounding box center [789, 304] width 10 height 10
click at [921, 364] on div at bounding box center [623, 225] width 1246 height 451
click at [819, 308] on icon at bounding box center [815, 304] width 7 height 7
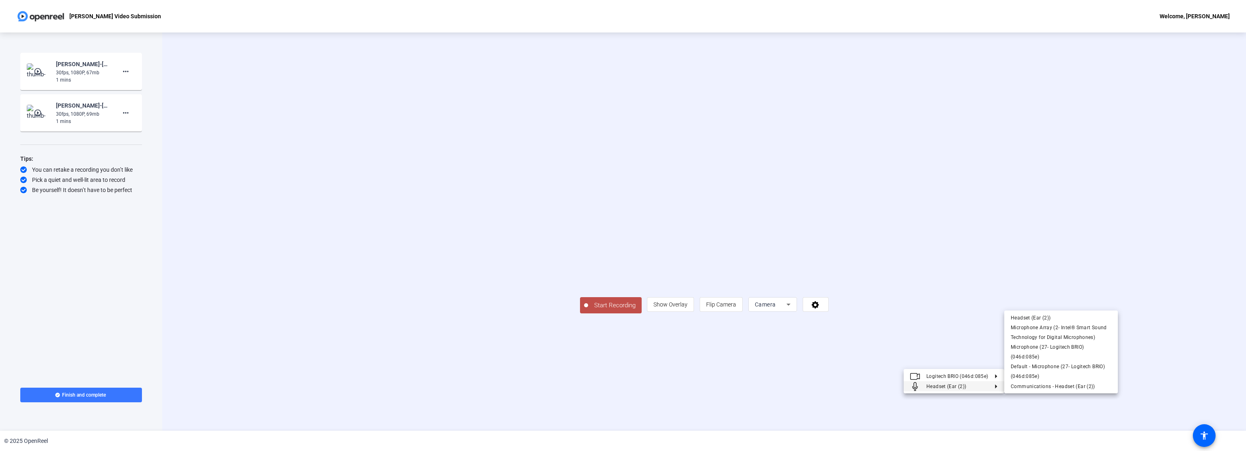
click at [837, 399] on div at bounding box center [623, 225] width 1246 height 451
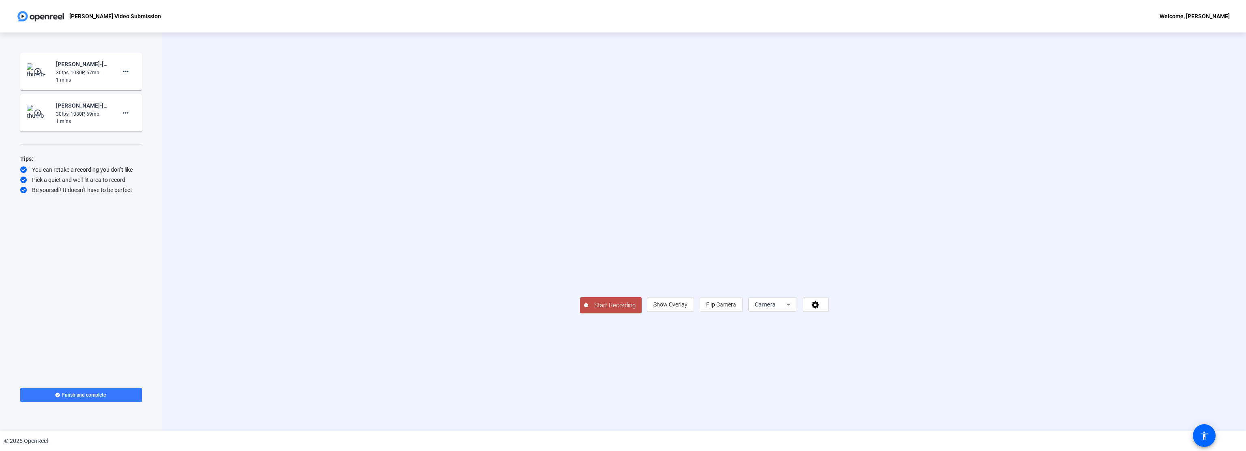
click at [588, 310] on span "Start Recording" at bounding box center [615, 305] width 54 height 9
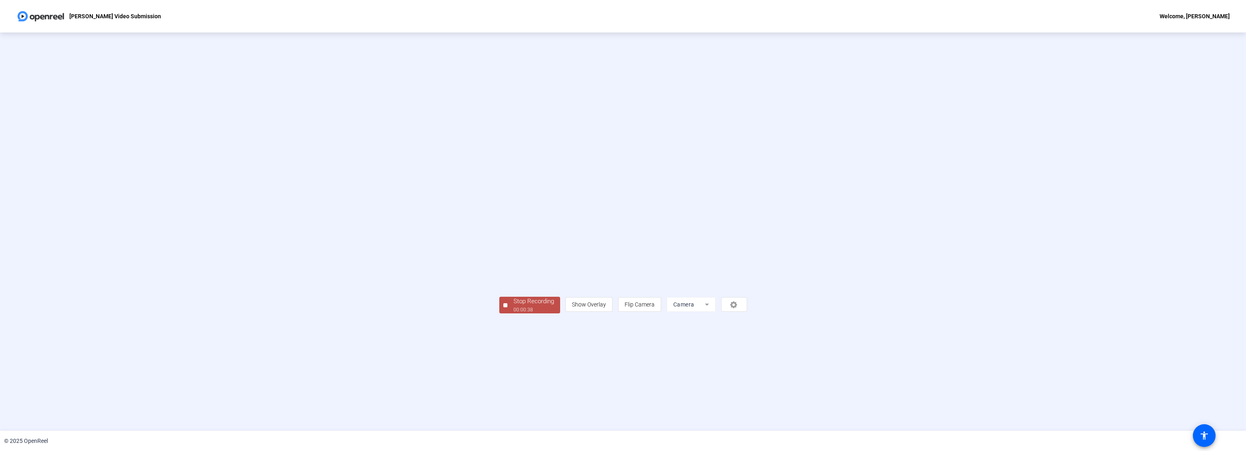
click at [499, 313] on div "Stop Recording 00:00:38 person Show Overlay flip Flip Camera Camera" at bounding box center [623, 304] width 248 height 18
click at [514, 306] on div "Stop Recording" at bounding box center [534, 301] width 41 height 9
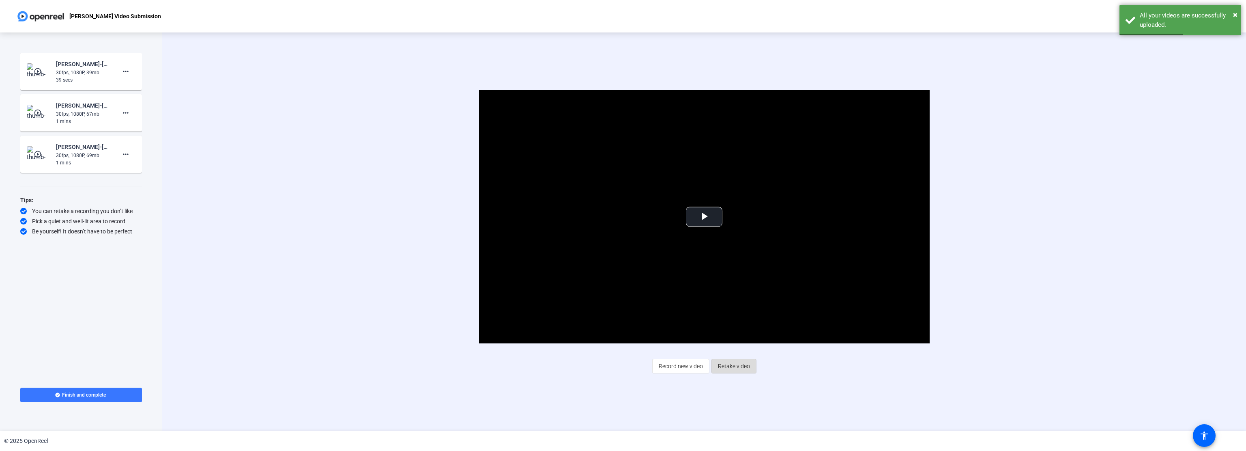
click at [732, 367] on span "Retake video" at bounding box center [734, 365] width 32 height 15
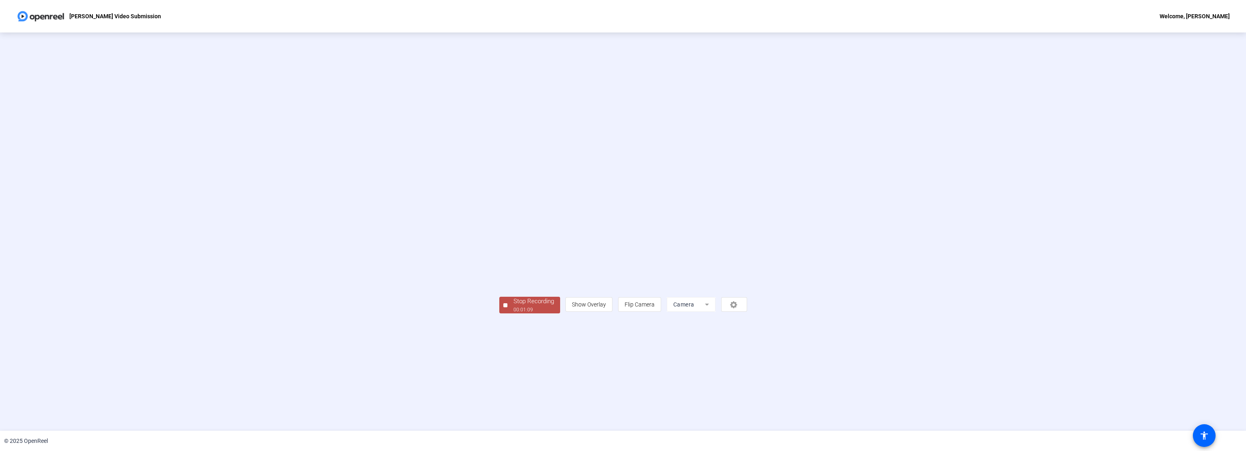
click at [514, 306] on div "Stop Recording" at bounding box center [534, 301] width 41 height 9
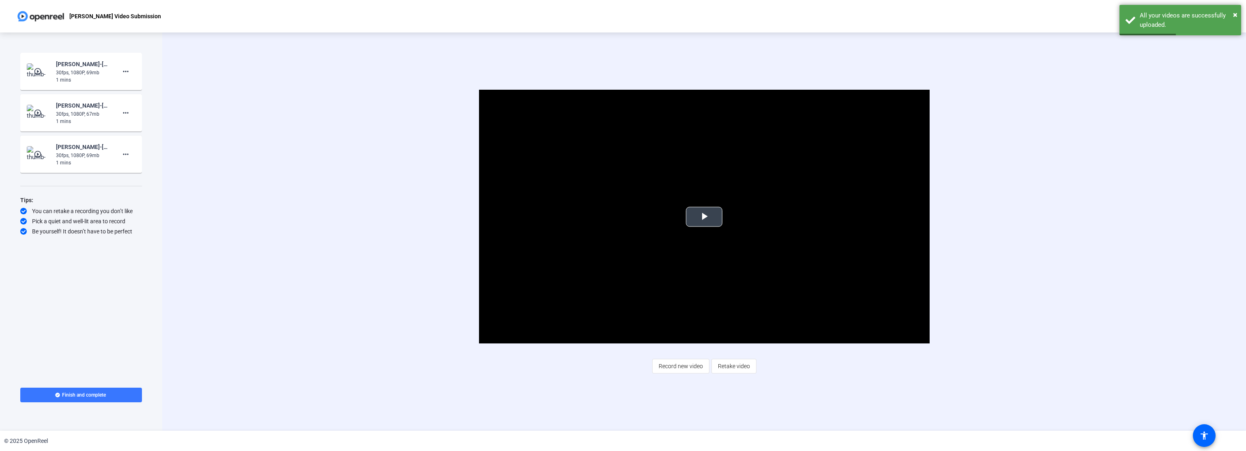
click at [704, 217] on span "Video Player" at bounding box center [704, 217] width 0 height 0
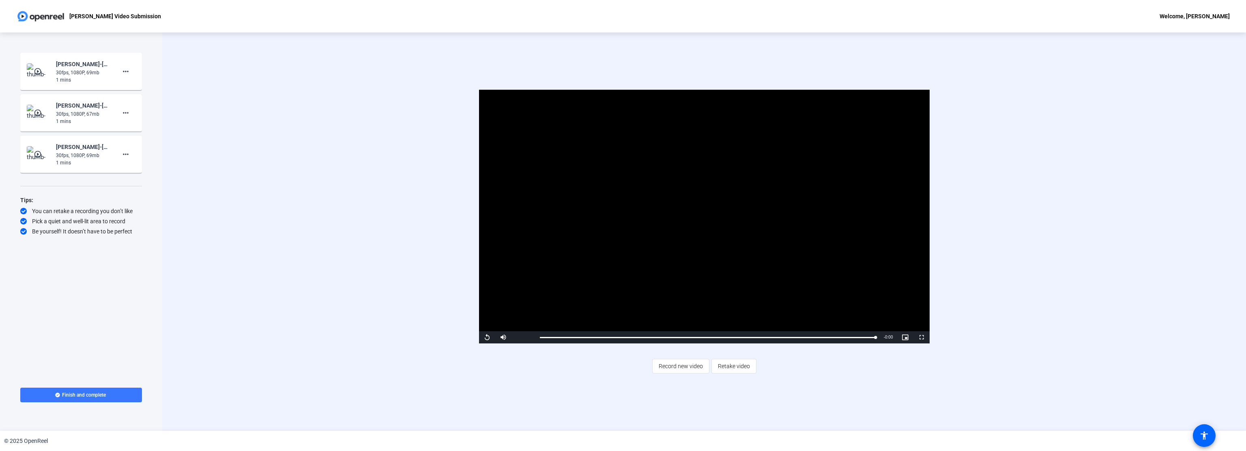
click at [38, 152] on mat-icon "play_circle_outline" at bounding box center [39, 154] width 10 height 8
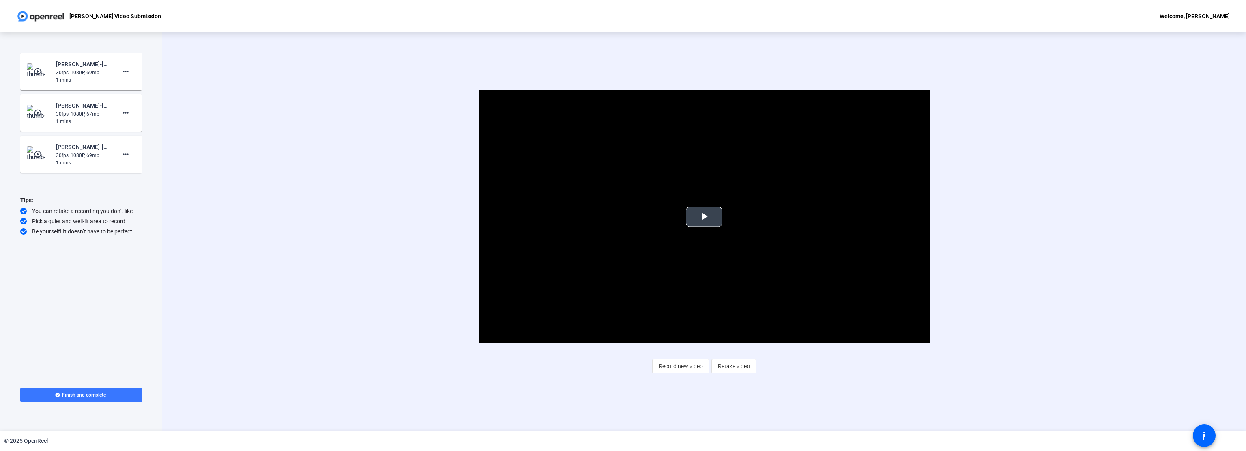
click at [704, 217] on span "Video Player" at bounding box center [704, 217] width 0 height 0
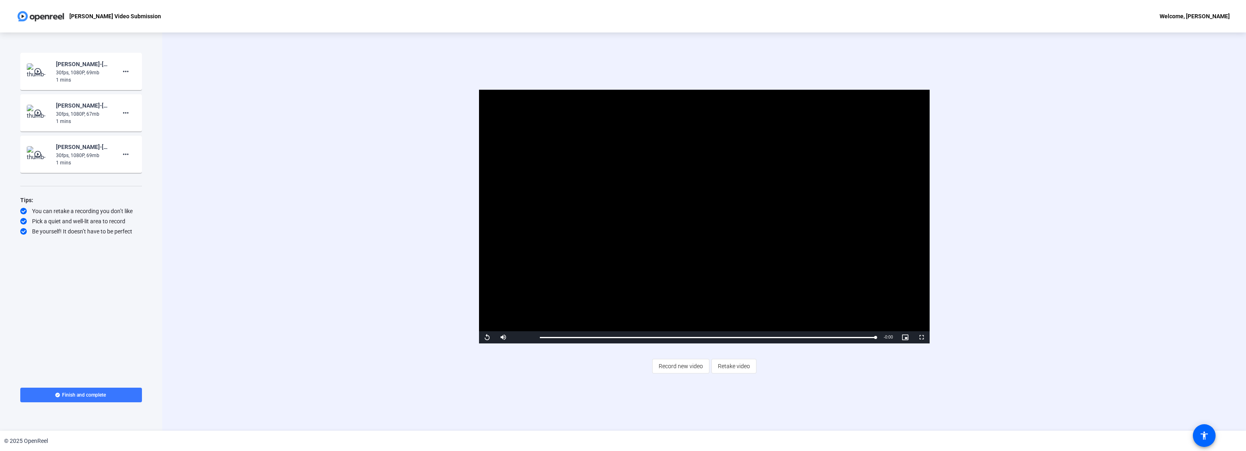
click at [39, 112] on mat-icon "play_circle_outline" at bounding box center [39, 113] width 10 height 8
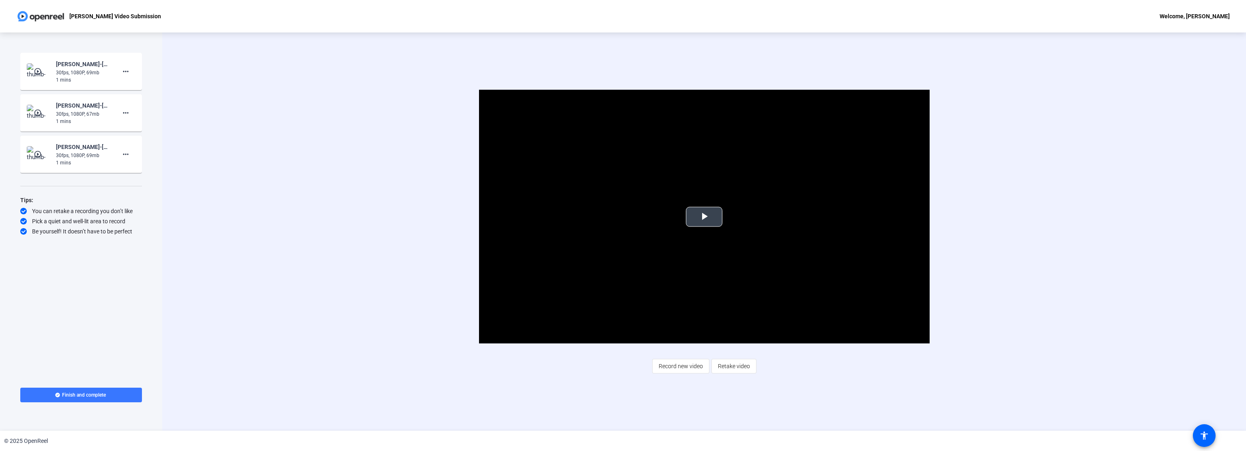
click at [704, 217] on span "Video Player" at bounding box center [704, 217] width 0 height 0
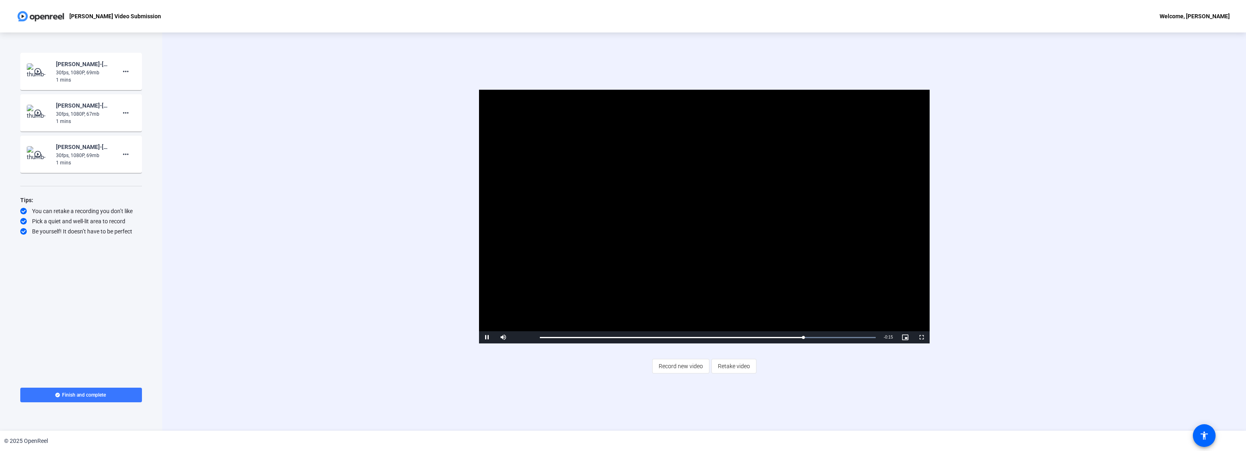
click at [586, 201] on video "Video Player" at bounding box center [704, 217] width 451 height 254
click at [127, 112] on mat-icon "more_horiz" at bounding box center [126, 113] width 10 height 10
click at [143, 129] on span "Delete clip" at bounding box center [139, 130] width 32 height 10
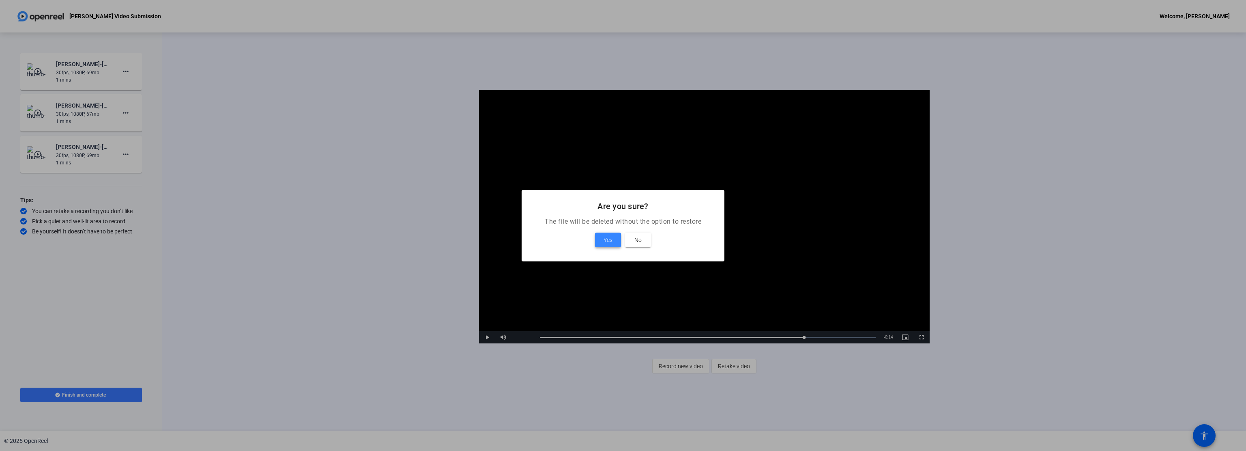
click at [608, 240] on span "Yes" at bounding box center [608, 240] width 9 height 10
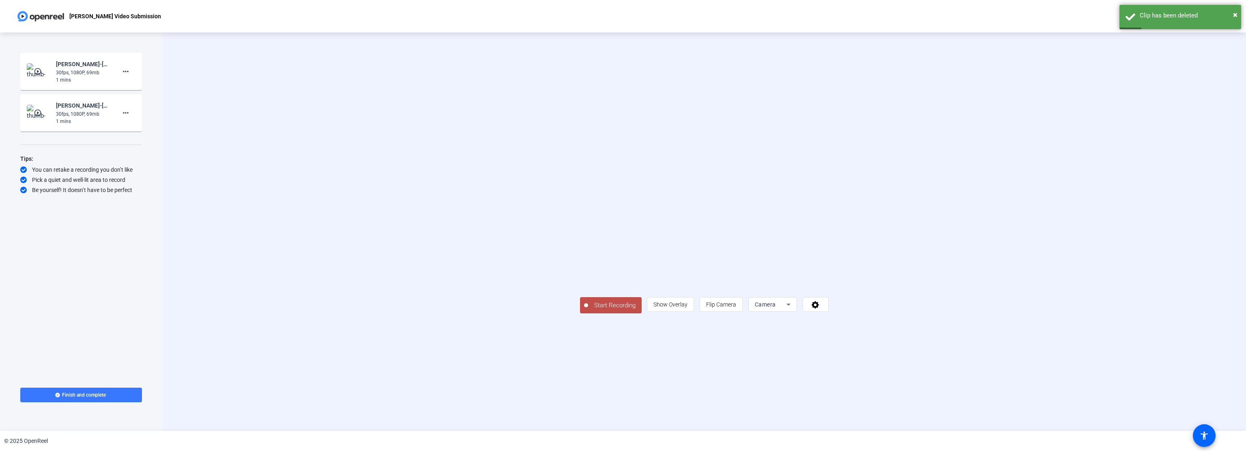
click at [37, 112] on mat-icon "play_circle_outline" at bounding box center [39, 113] width 10 height 8
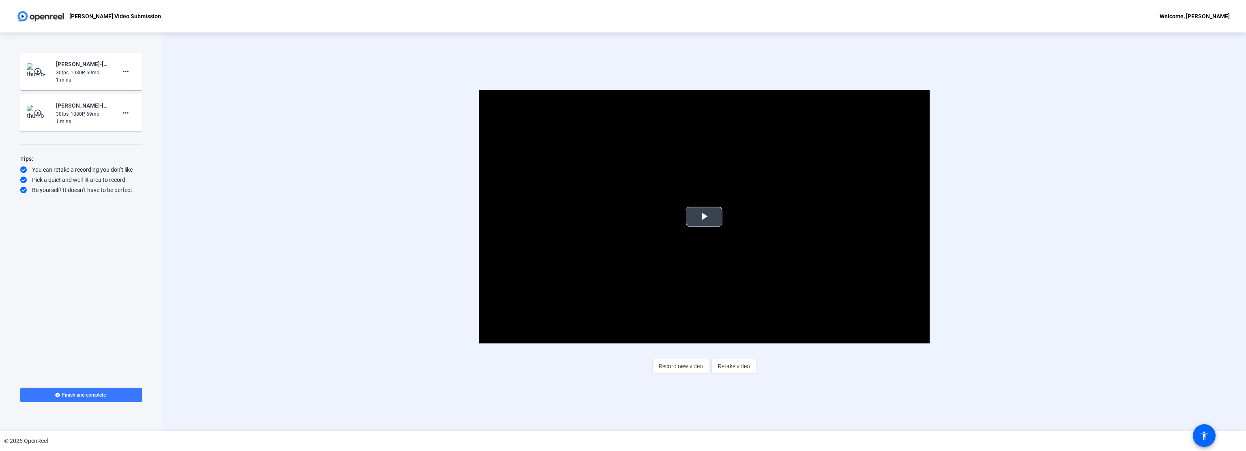
click at [704, 217] on span "Video Player" at bounding box center [704, 217] width 0 height 0
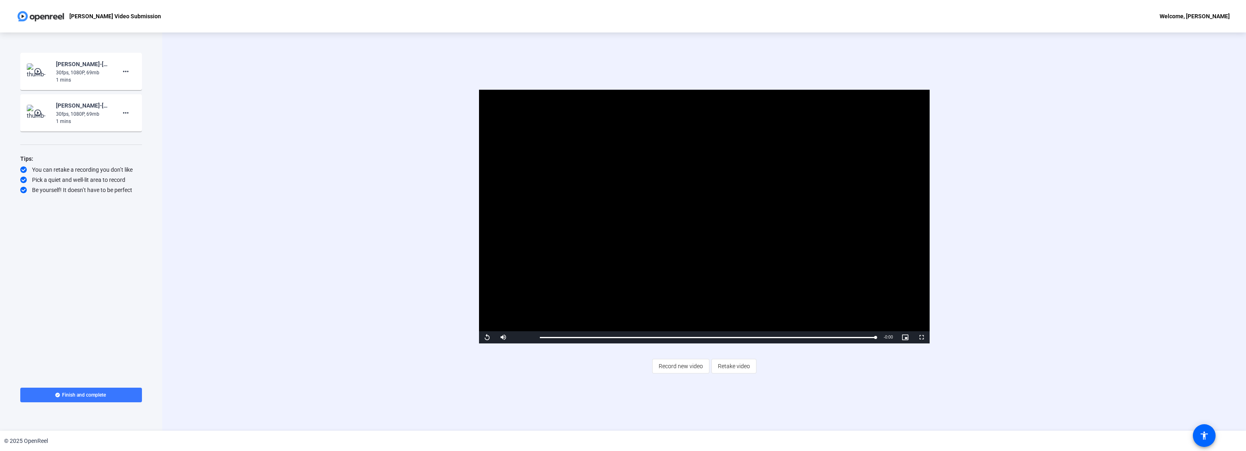
click at [38, 70] on mat-icon "play_circle_outline" at bounding box center [39, 71] width 10 height 8
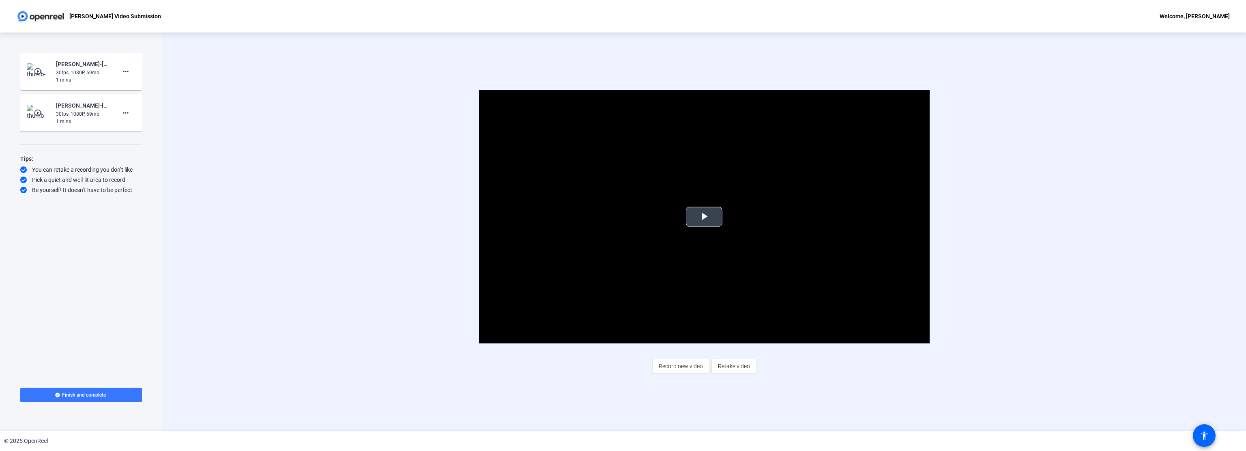
click at [704, 217] on span "Video Player" at bounding box center [704, 217] width 0 height 0
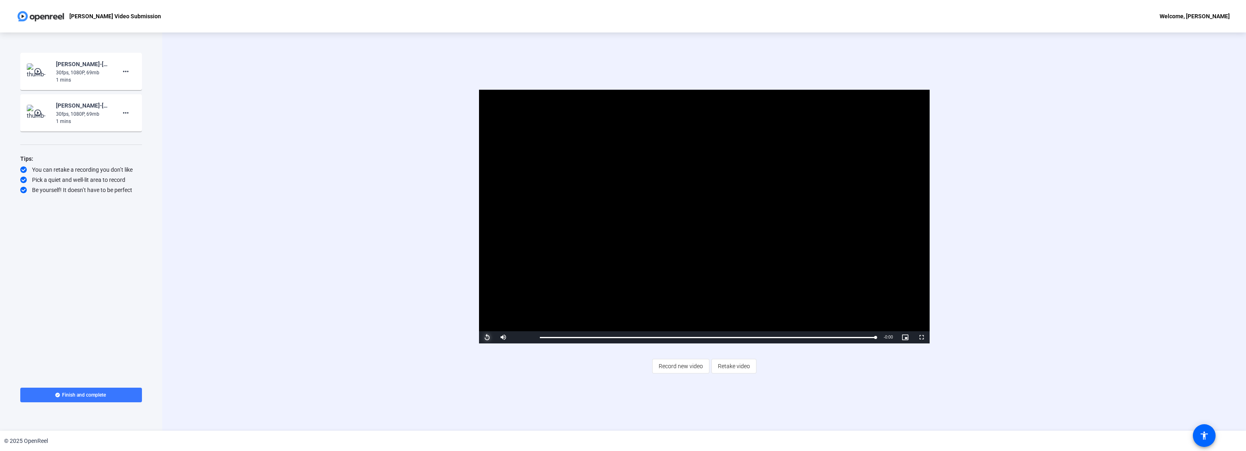
click at [488, 337] on span "Video Player" at bounding box center [487, 337] width 16 height 0
click at [841, 337] on div "Loaded : 100.00% 1:02 0:01" at bounding box center [708, 337] width 336 height 2
click at [35, 112] on mat-icon "play_circle_outline" at bounding box center [39, 113] width 10 height 8
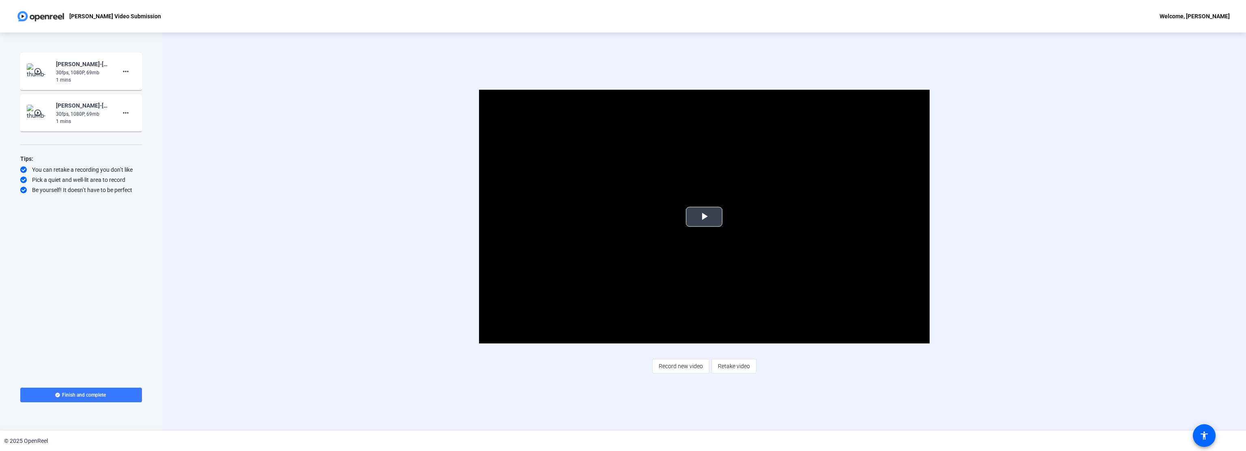
click at [704, 217] on span "Video Player" at bounding box center [704, 217] width 0 height 0
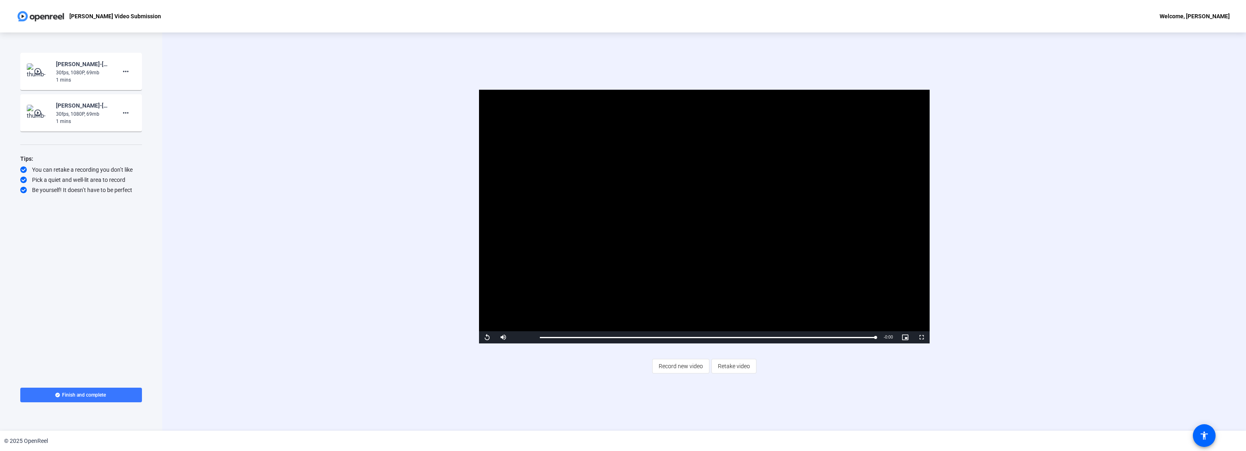
click at [37, 68] on mat-icon "play_circle_outline" at bounding box center [39, 71] width 10 height 8
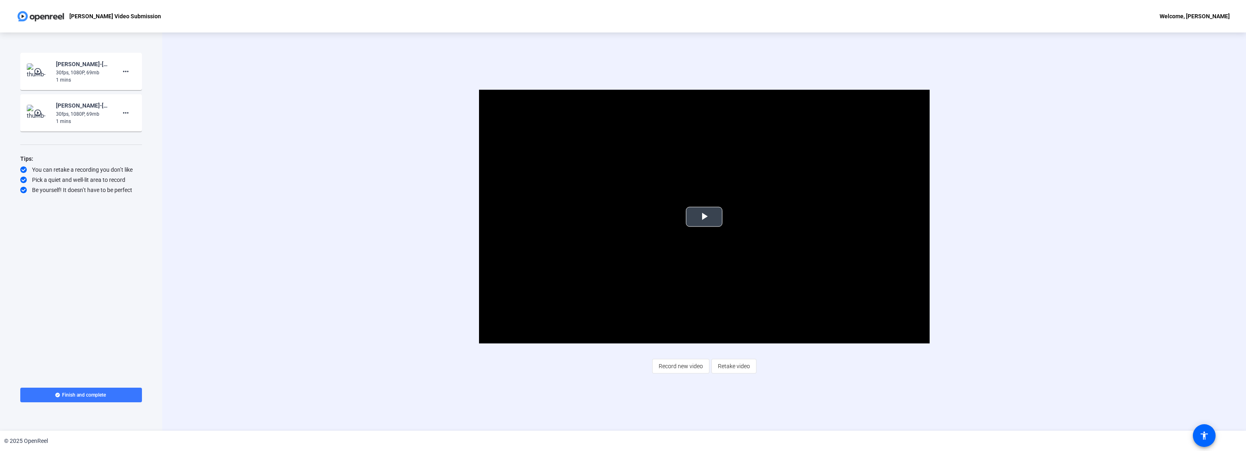
click at [704, 217] on span "Video Player" at bounding box center [704, 217] width 0 height 0
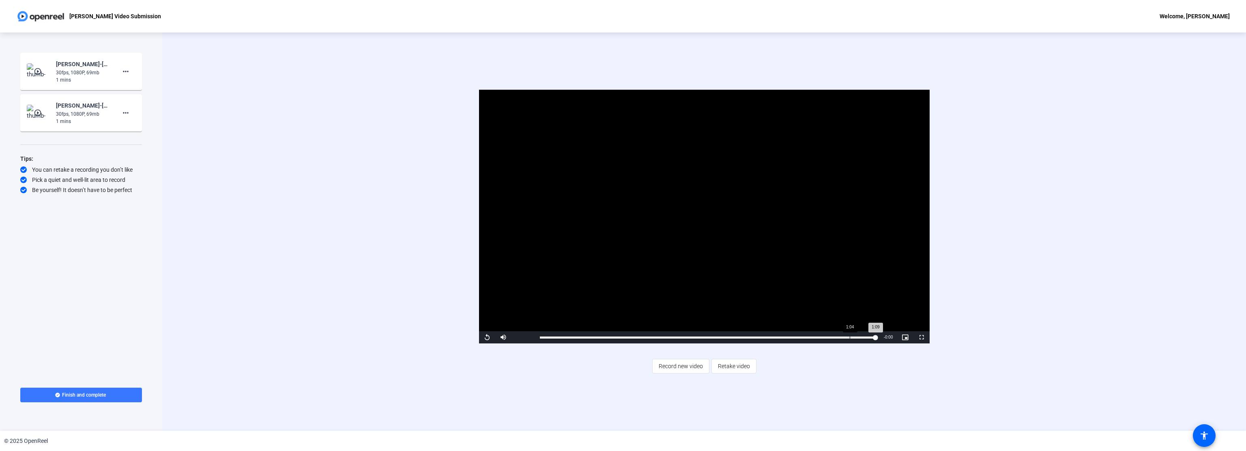
click at [850, 335] on div "Loaded : 100.00% 1:04 1:09" at bounding box center [708, 337] width 344 height 12
click at [487, 337] on span "Video Player" at bounding box center [487, 337] width 16 height 0
click at [379, 344] on div "Video Player is loading. Play Video Replay Mute Current Time 1:09 / Duration 1:…" at bounding box center [703, 231] width 921 height 283
click at [689, 367] on span "Record new video" at bounding box center [681, 365] width 44 height 15
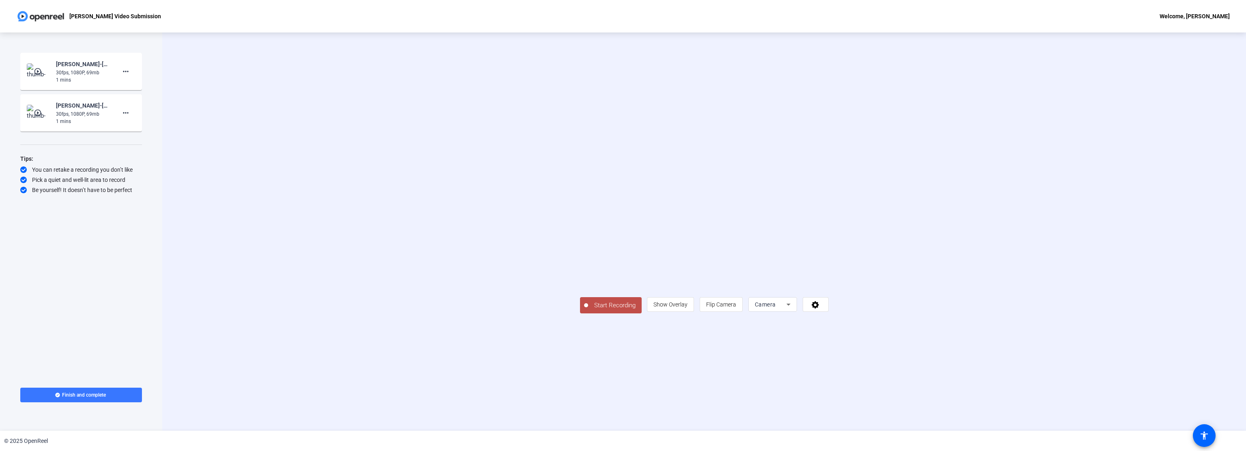
click at [588, 310] on span "Start Recording" at bounding box center [615, 305] width 54 height 9
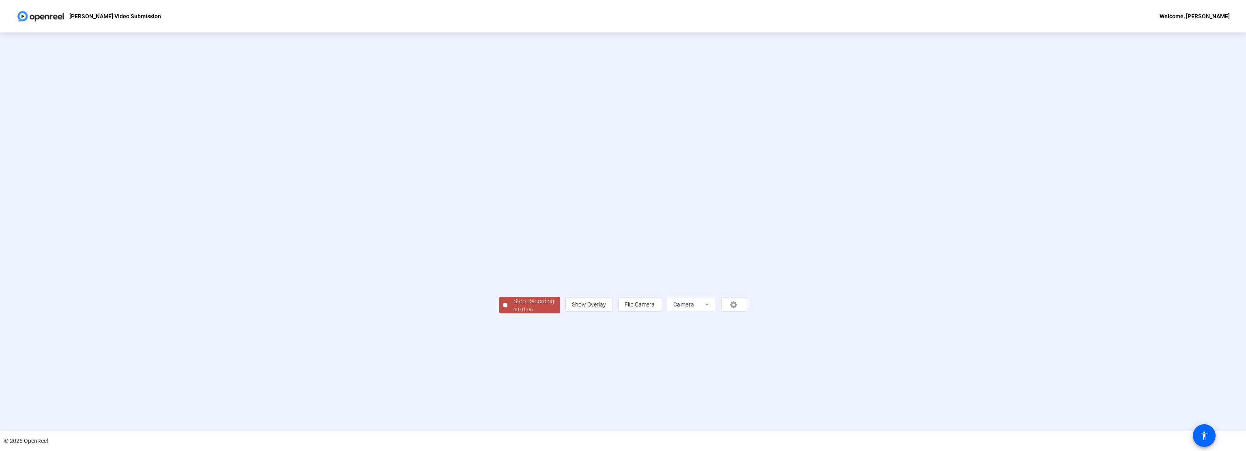
click at [514, 313] on div "00:01:06" at bounding box center [534, 309] width 41 height 7
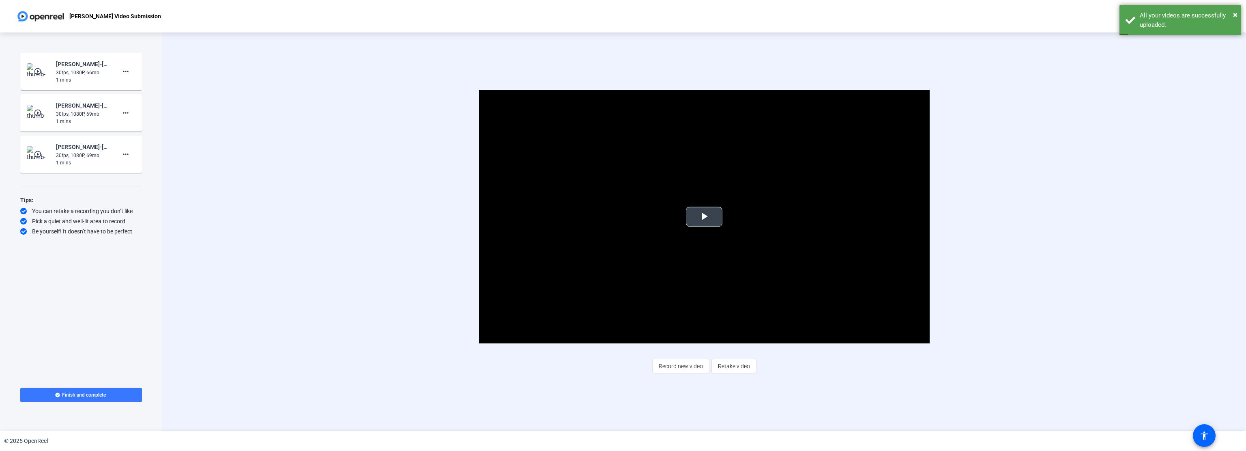
click at [704, 217] on span "Video Player" at bounding box center [704, 217] width 0 height 0
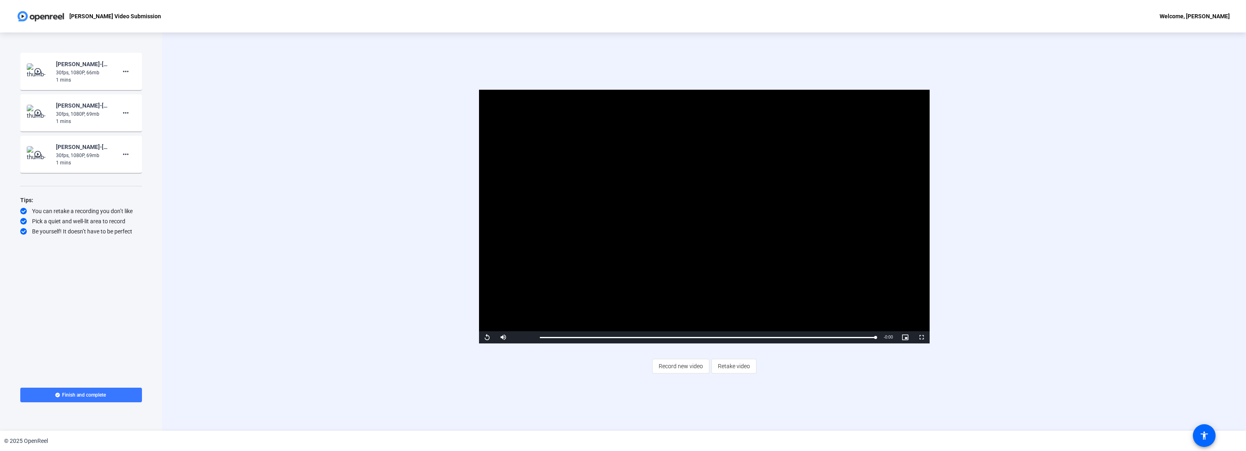
click at [38, 71] on mat-icon "play_circle_outline" at bounding box center [39, 71] width 10 height 8
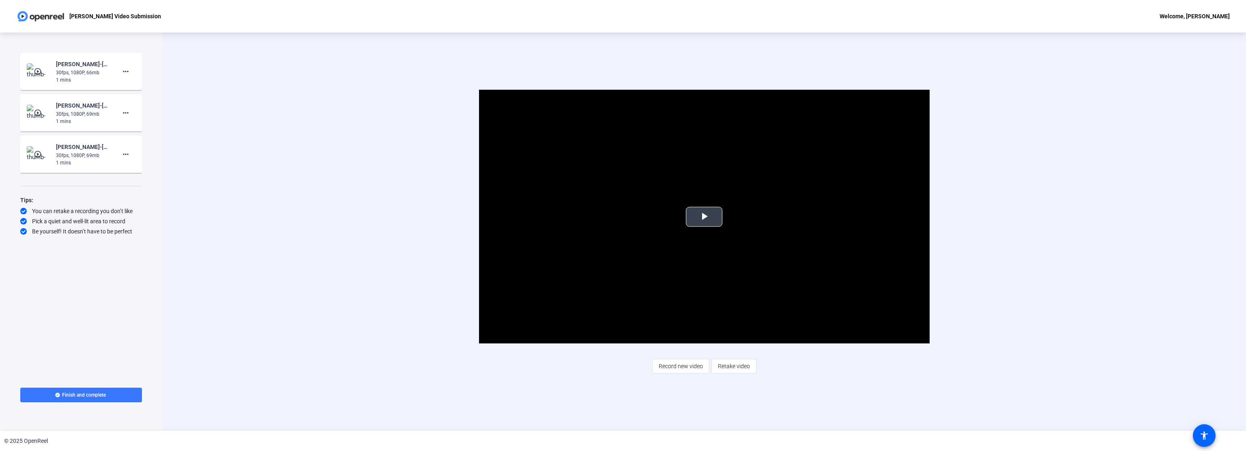
click at [704, 217] on span "Video Player" at bounding box center [704, 217] width 0 height 0
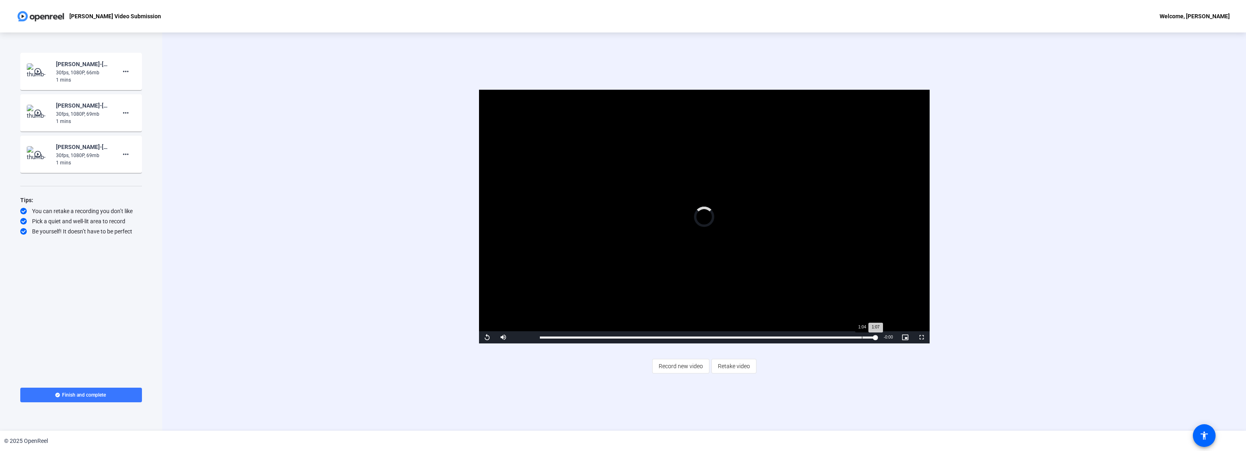
click at [862, 336] on div "Loaded : 100.00% 1:04 1:07" at bounding box center [708, 337] width 336 height 2
click at [487, 337] on span "Video Player" at bounding box center [487, 337] width 16 height 0
click at [39, 112] on mat-icon "play_circle_outline" at bounding box center [39, 113] width 10 height 8
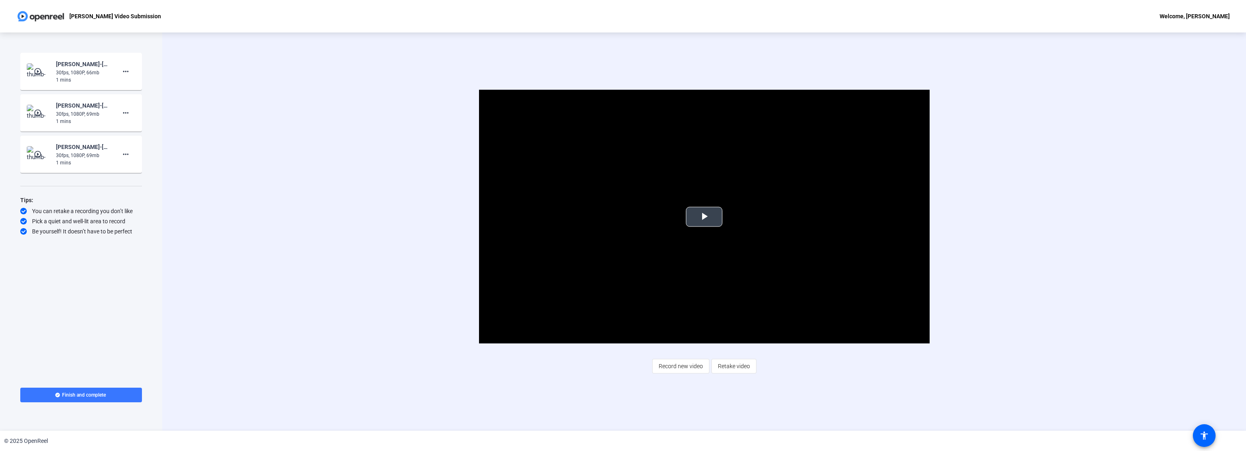
click at [704, 217] on span "Video Player" at bounding box center [704, 217] width 0 height 0
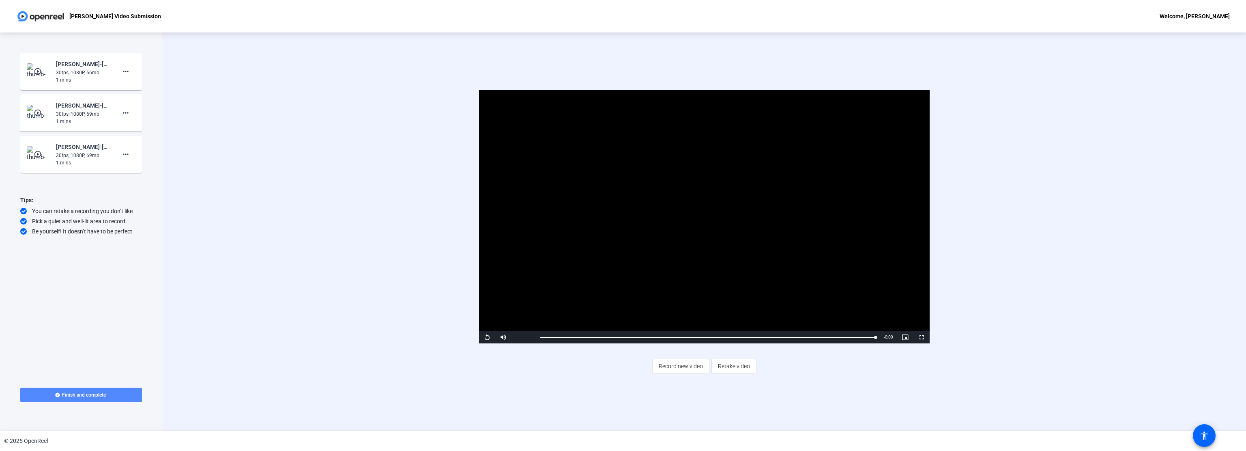
click at [82, 394] on span "Finish and complete" at bounding box center [84, 394] width 44 height 6
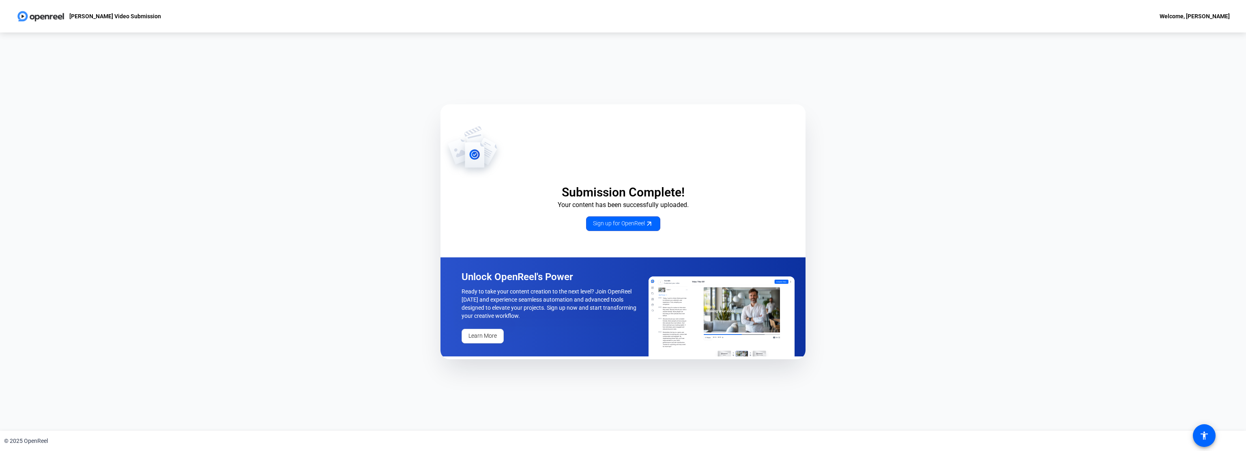
click at [1211, 17] on div "Welcome, Manikandan Kathirvel" at bounding box center [1195, 16] width 70 height 10
click at [1225, 77] on div at bounding box center [623, 225] width 1246 height 451
